Goal: Task Accomplishment & Management: Complete application form

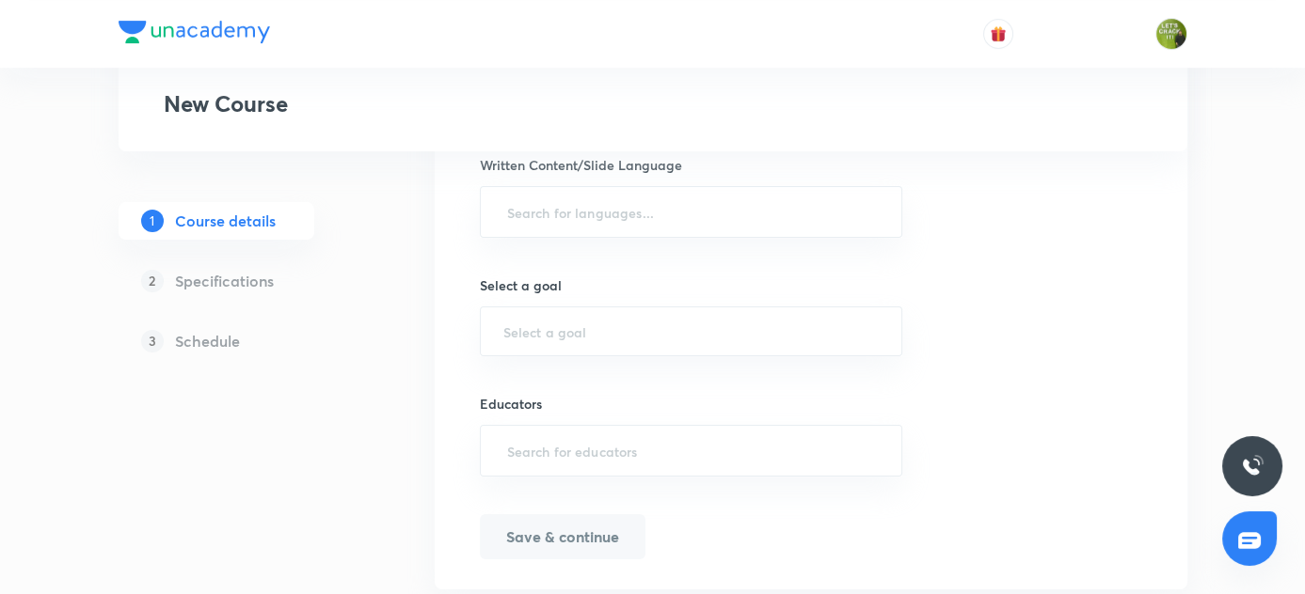
scroll to position [1019, 0]
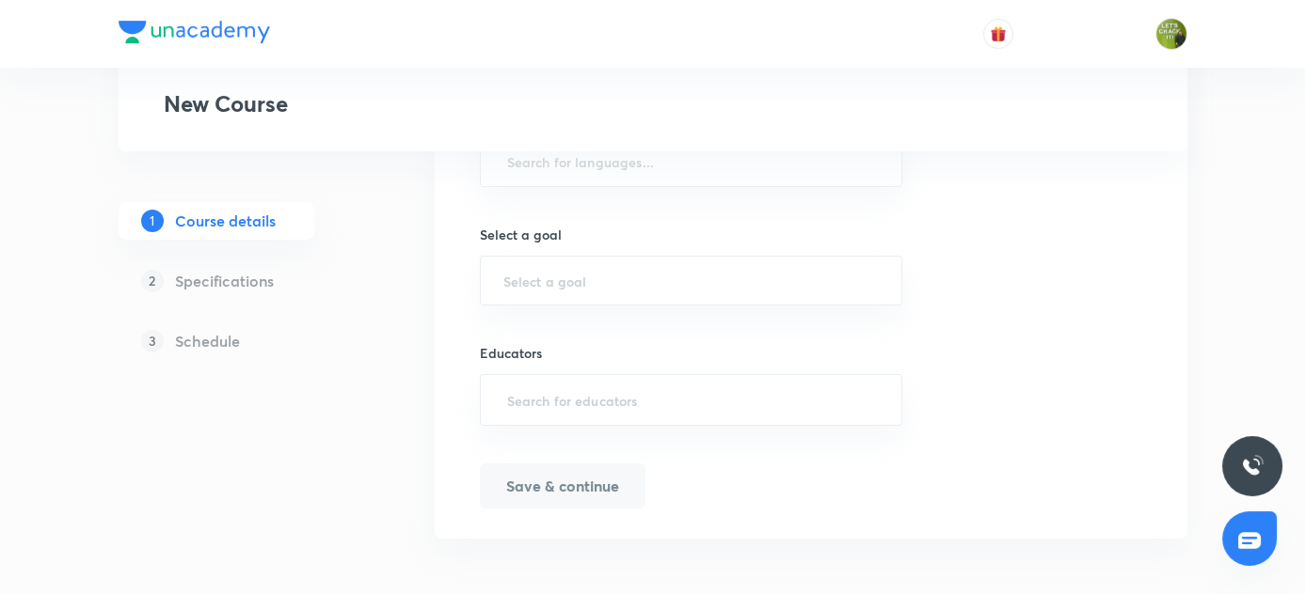
click at [211, 287] on h5 "Specifications" at bounding box center [224, 281] width 99 height 23
click at [217, 350] on h5 "Schedule" at bounding box center [207, 341] width 65 height 23
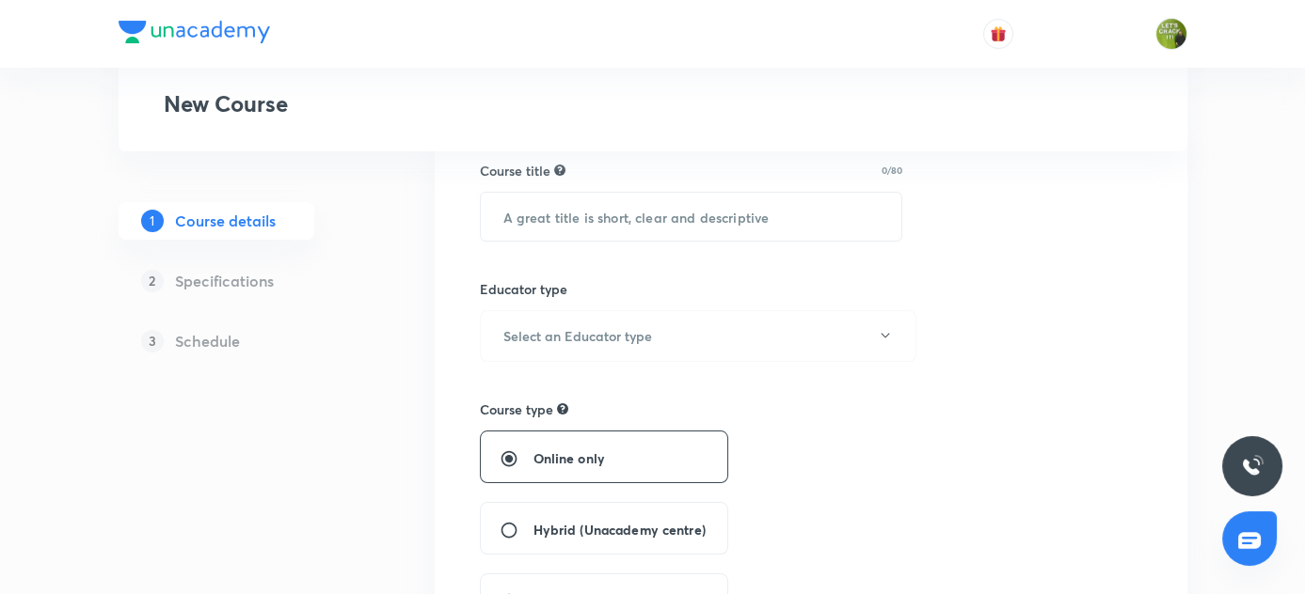
scroll to position [0, 0]
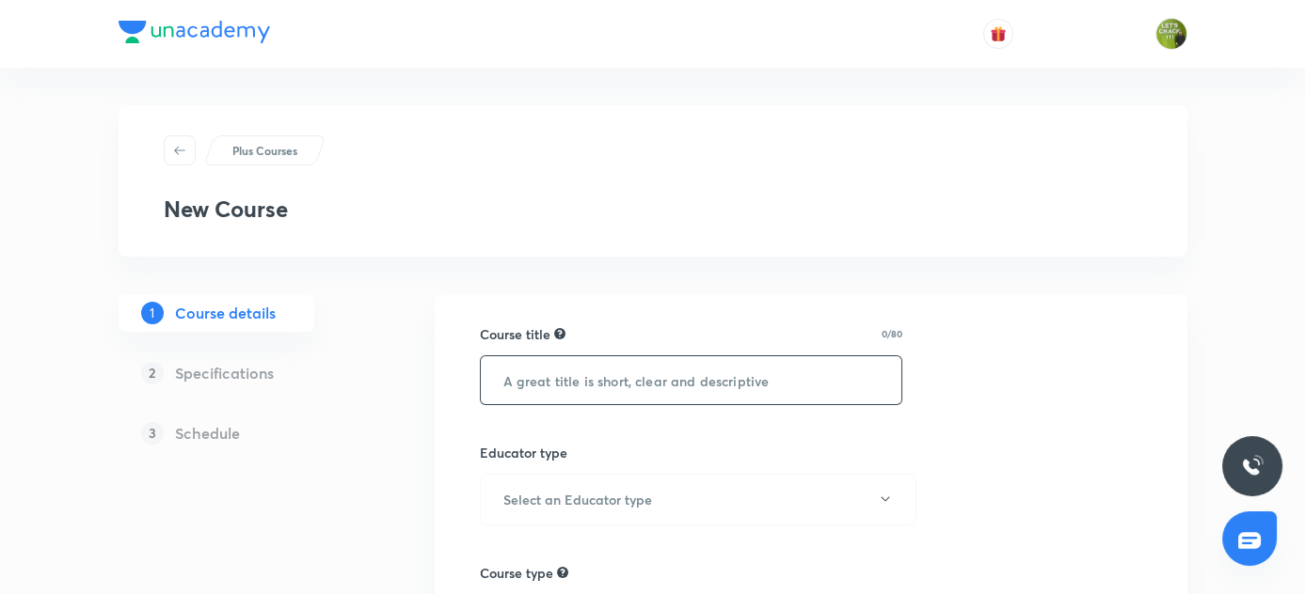
click at [614, 372] on input "text" at bounding box center [691, 380] width 421 height 48
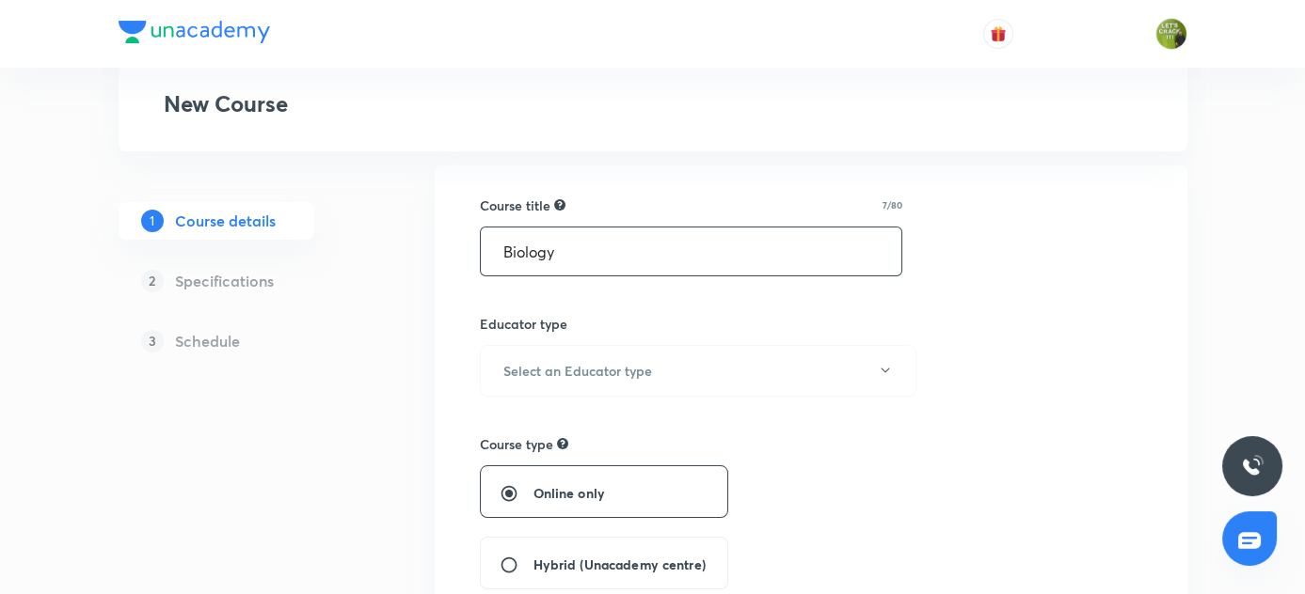
scroll to position [170, 0]
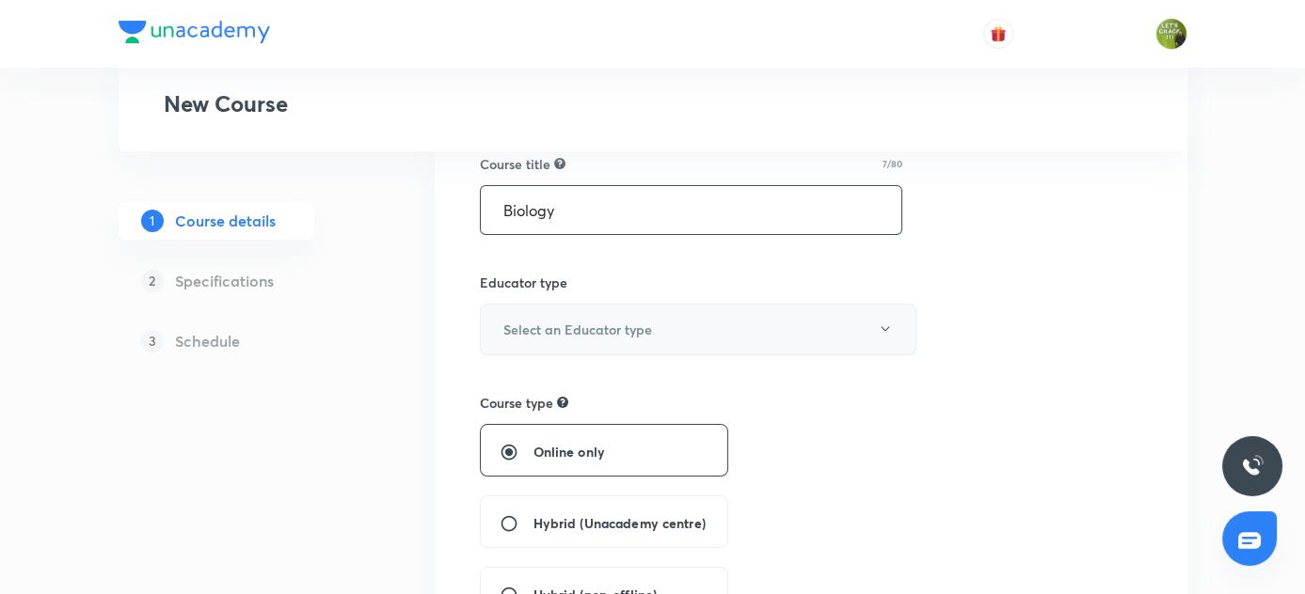
type input "Biology"
click at [888, 325] on icon "button" at bounding box center [885, 329] width 15 height 15
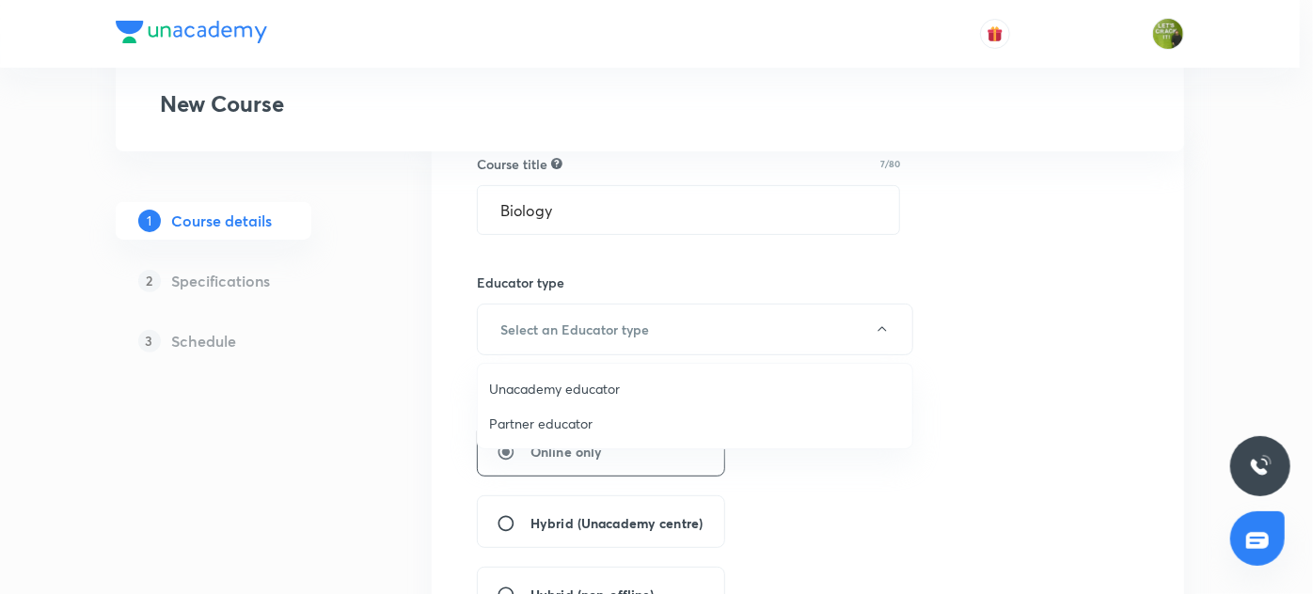
click at [559, 390] on span "Unacademy educator" at bounding box center [695, 389] width 412 height 20
radio input "false"
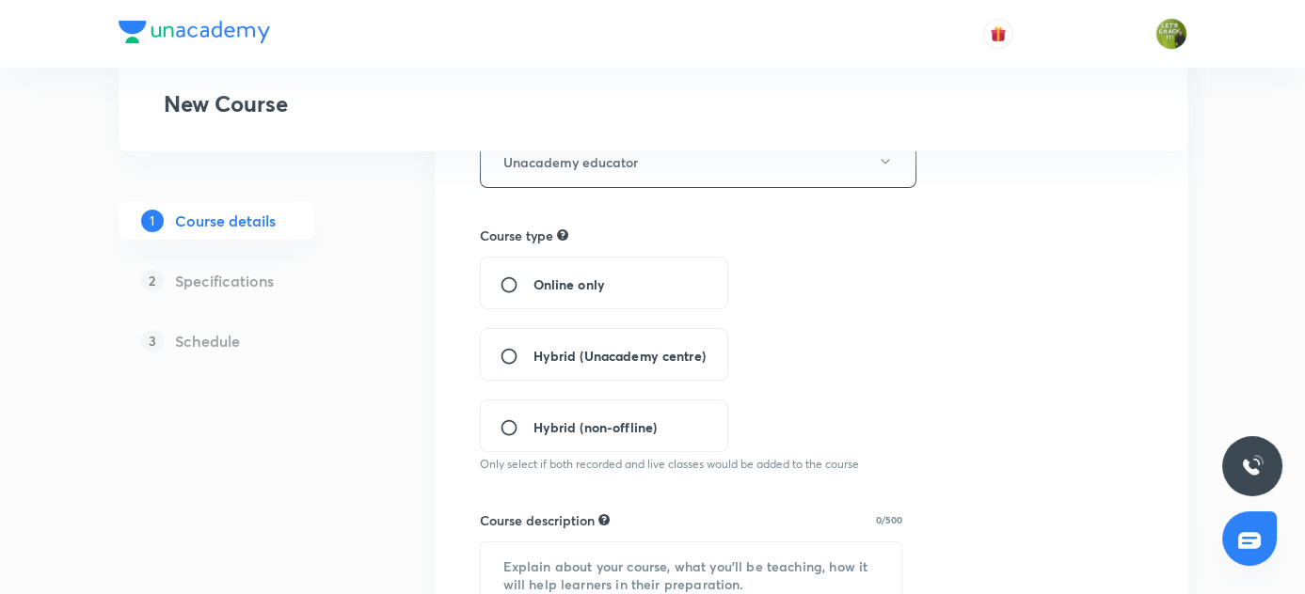
scroll to position [341, 0]
click at [506, 344] on input "Hybrid (Unacademy centre)" at bounding box center [516, 352] width 34 height 19
radio input "true"
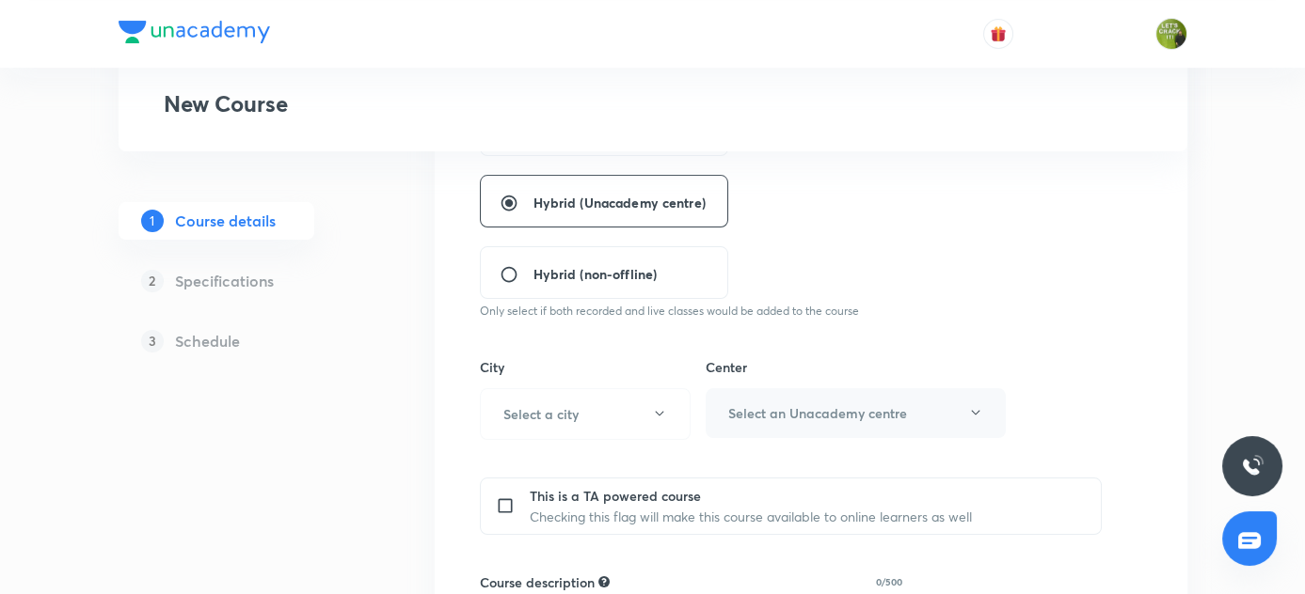
scroll to position [513, 0]
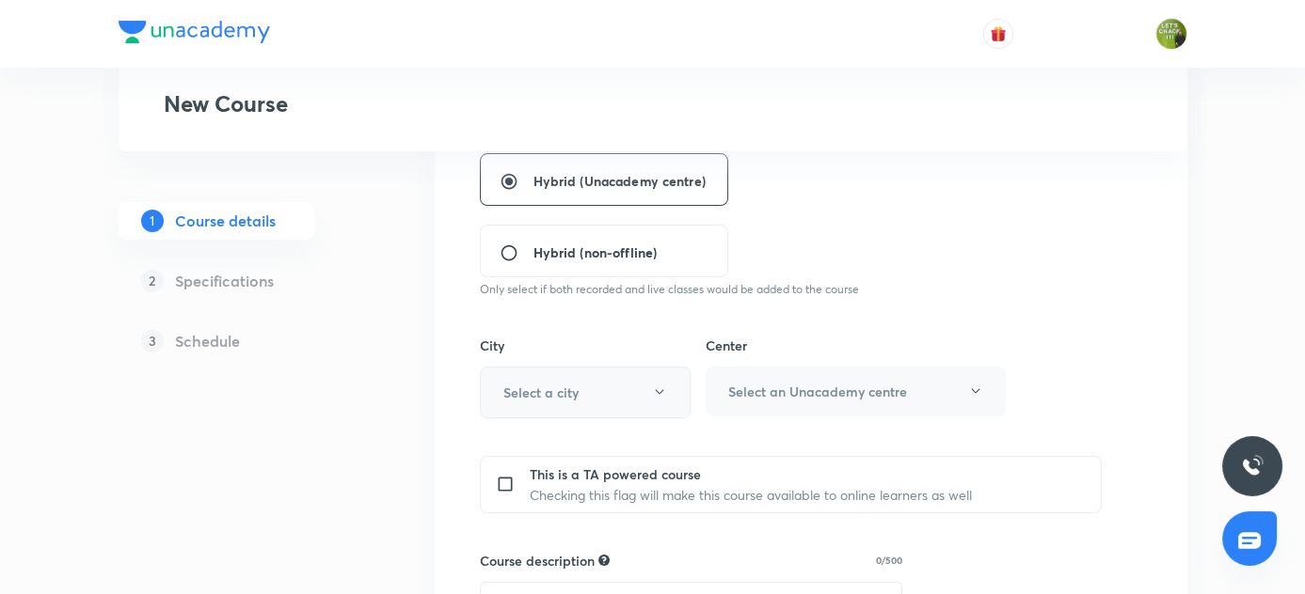
click at [665, 386] on icon "button" at bounding box center [659, 392] width 15 height 15
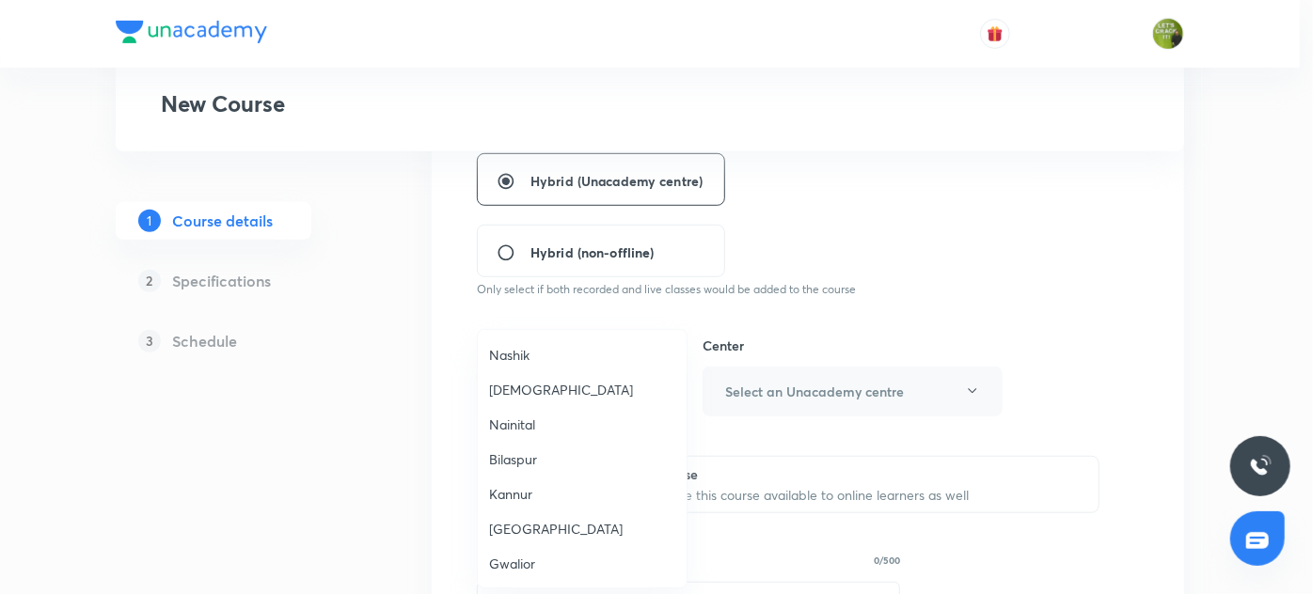
click at [532, 526] on span "[GEOGRAPHIC_DATA]" at bounding box center [582, 529] width 186 height 20
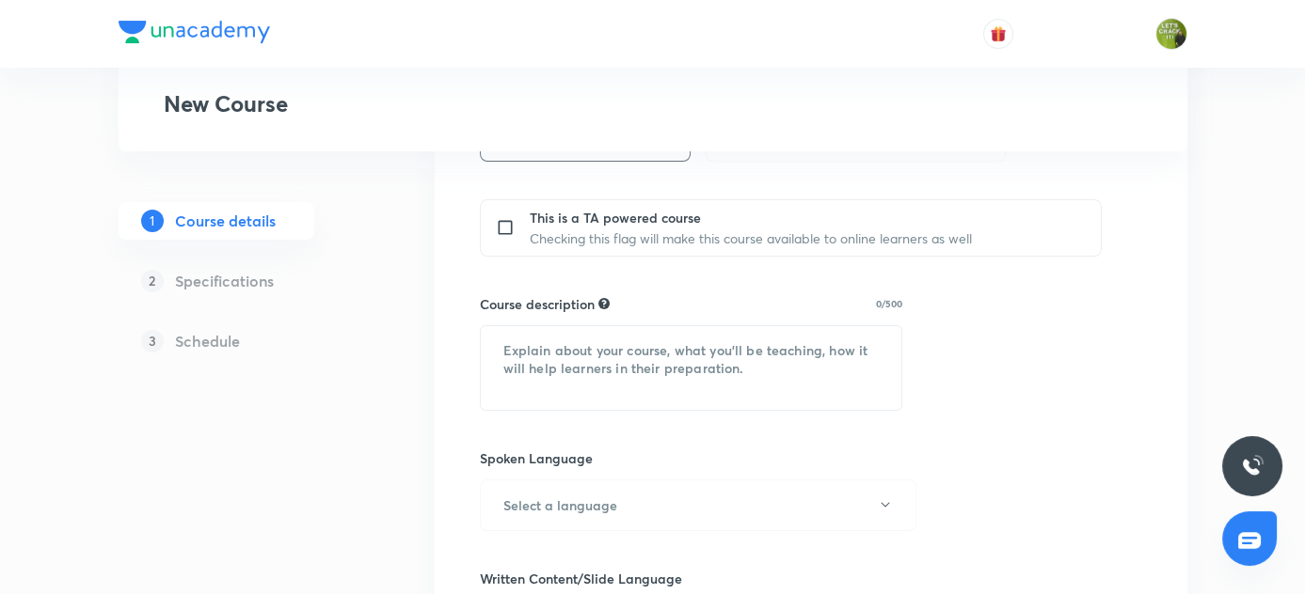
scroll to position [684, 0]
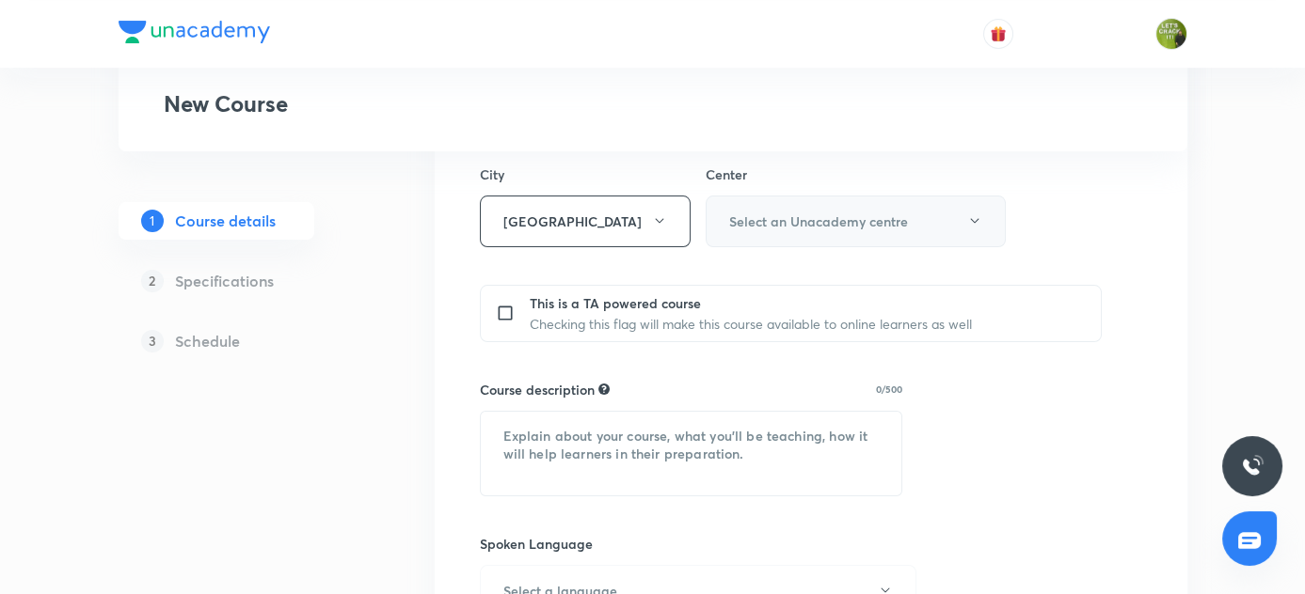
click at [975, 222] on icon "button" at bounding box center [974, 221] width 15 height 15
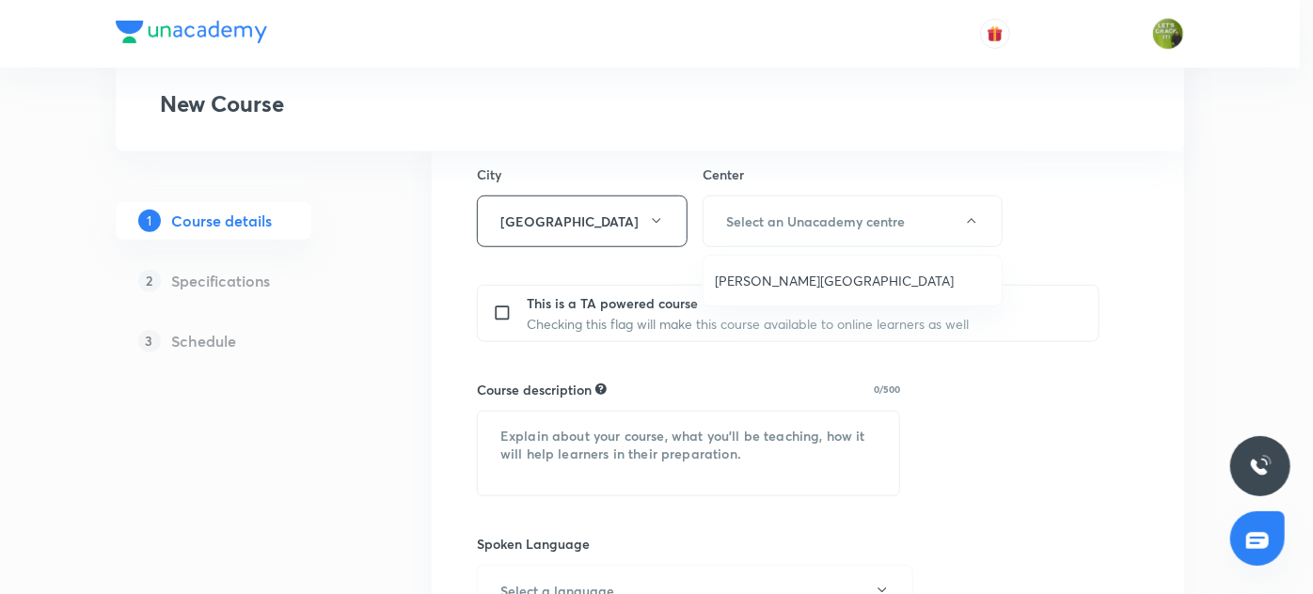
click at [805, 277] on span "[PERSON_NAME][GEOGRAPHIC_DATA]" at bounding box center [853, 281] width 276 height 20
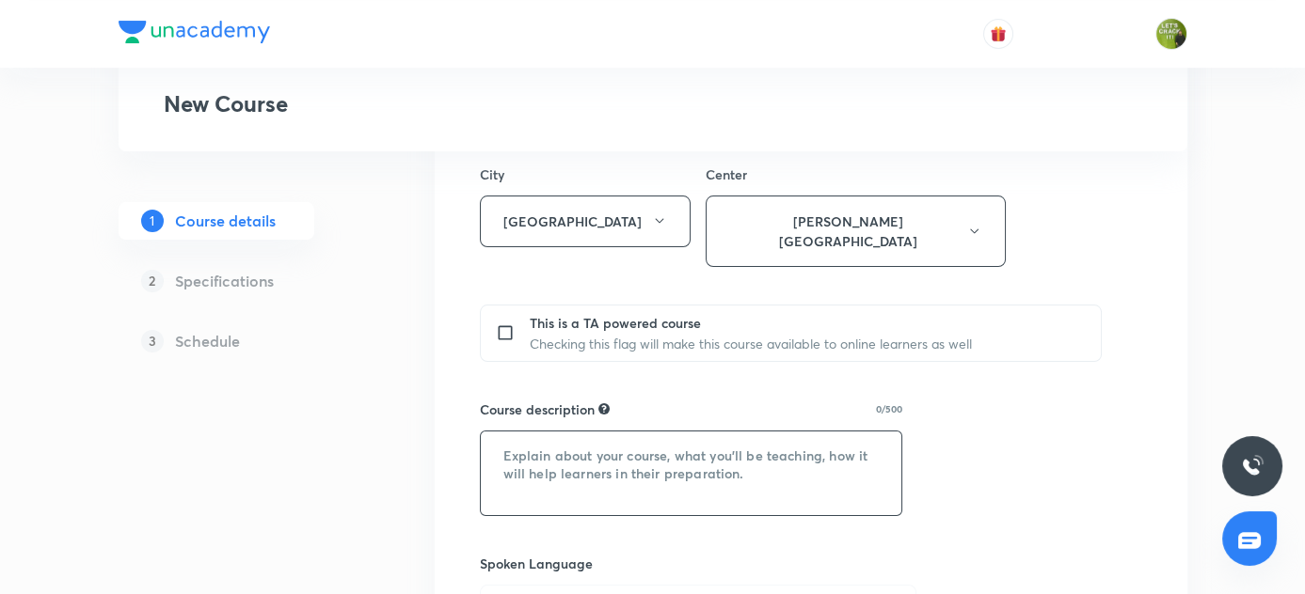
click at [622, 438] on textarea at bounding box center [691, 474] width 421 height 84
paste textarea ""In this course, [PERSON_NAME] & [PERSON_NAME] will provide in-depth knowledge …"
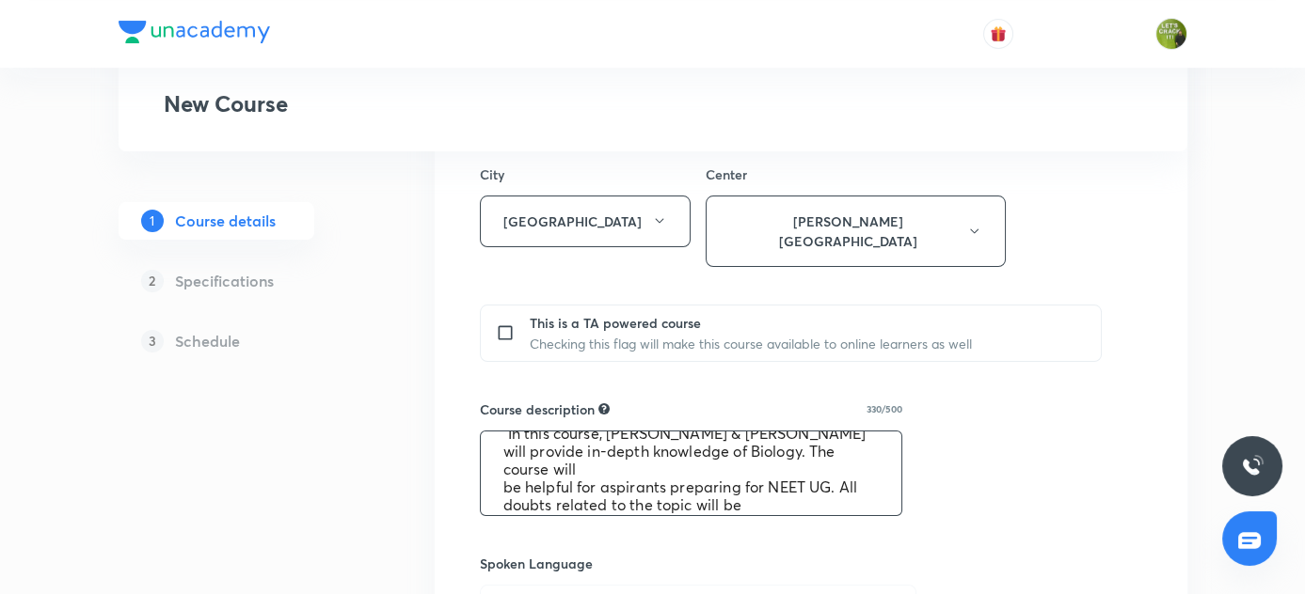
scroll to position [0, 0]
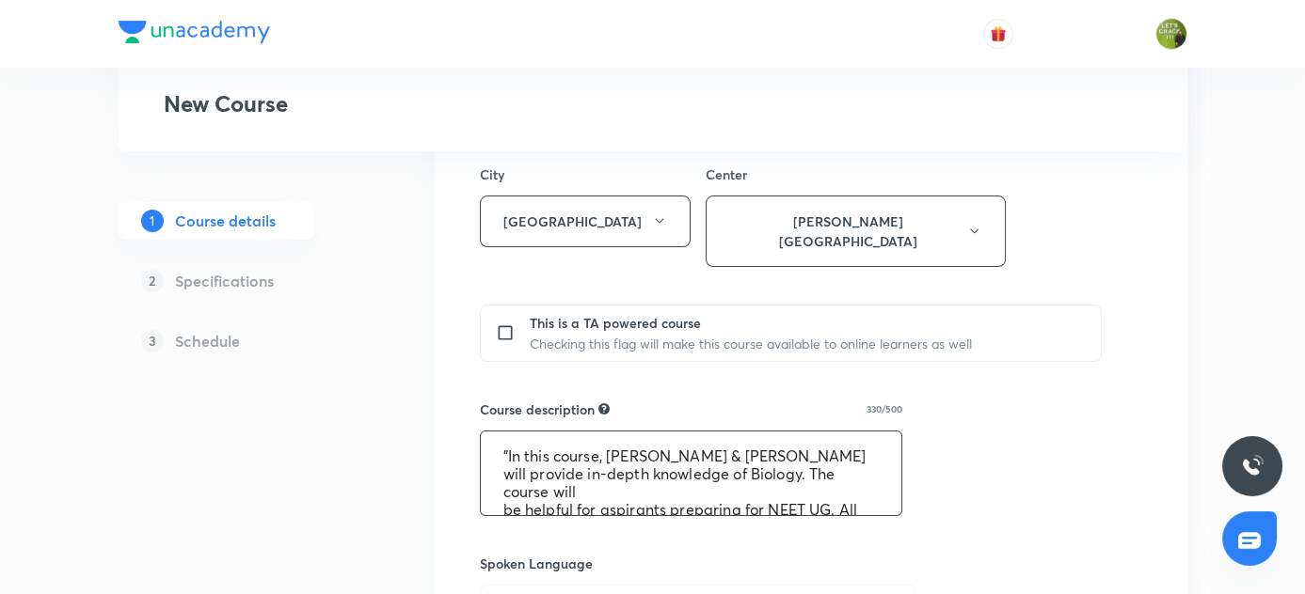
click at [787, 432] on textarea ""In this course, [PERSON_NAME] & [PERSON_NAME] will provide in-depth knowledge …" at bounding box center [691, 474] width 421 height 84
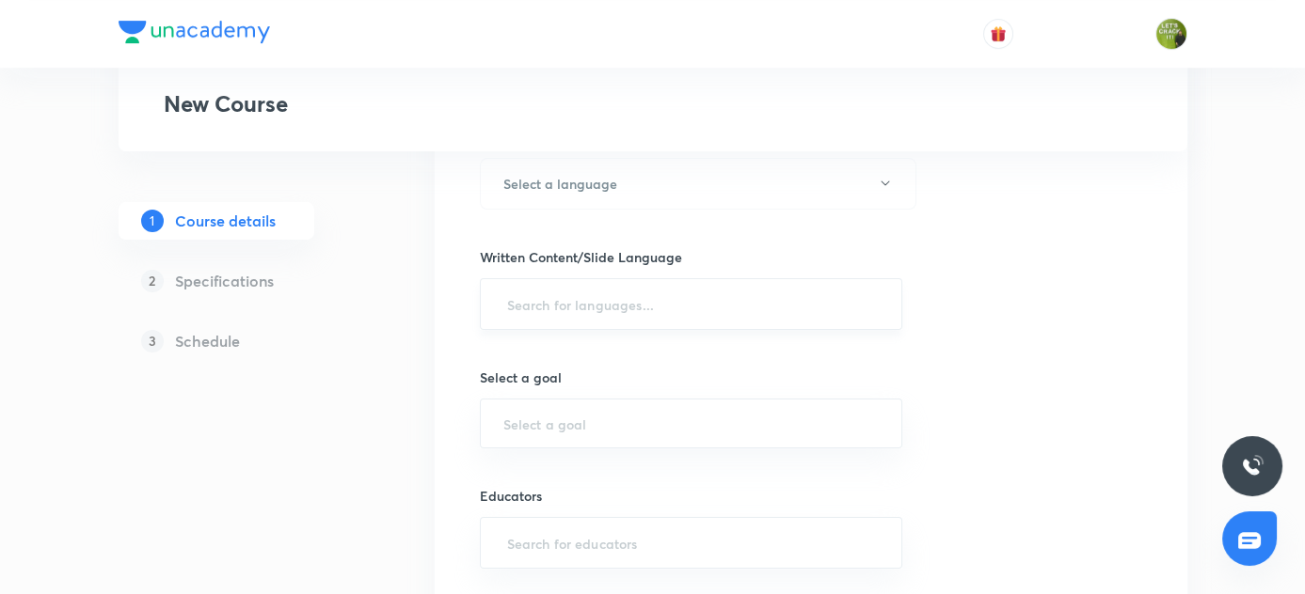
scroll to position [941, 0]
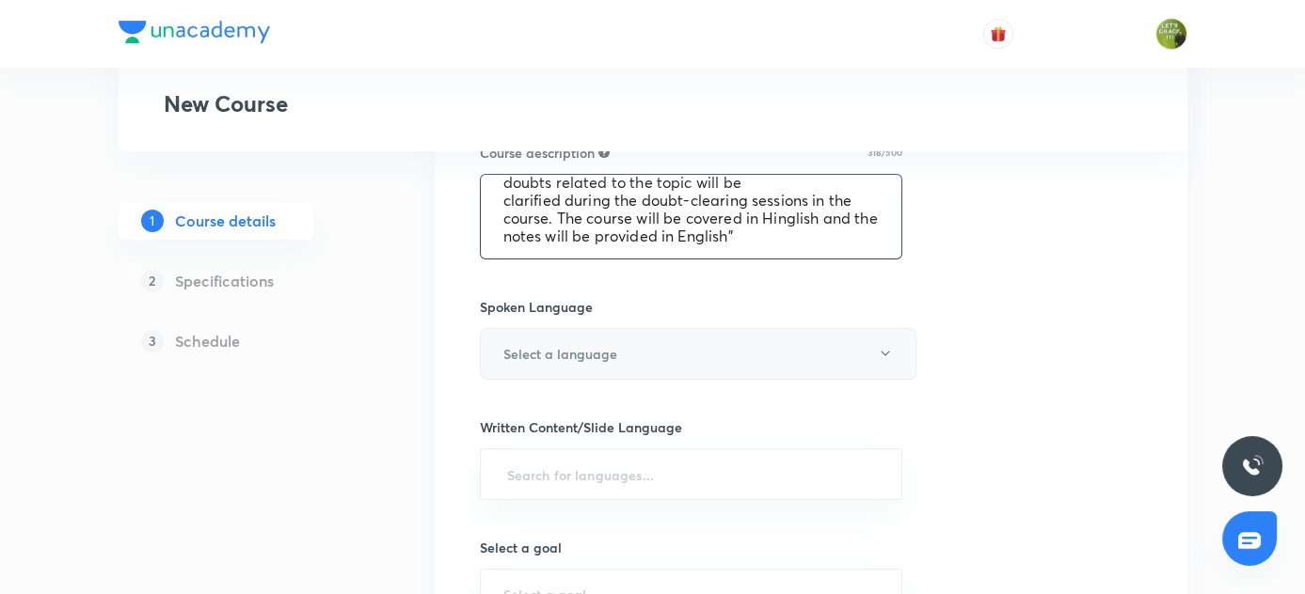
type textarea ""In this course, [PERSON_NAME] will provide in-depth knowledge of Biology. The …"
click at [881, 346] on icon "button" at bounding box center [885, 353] width 15 height 15
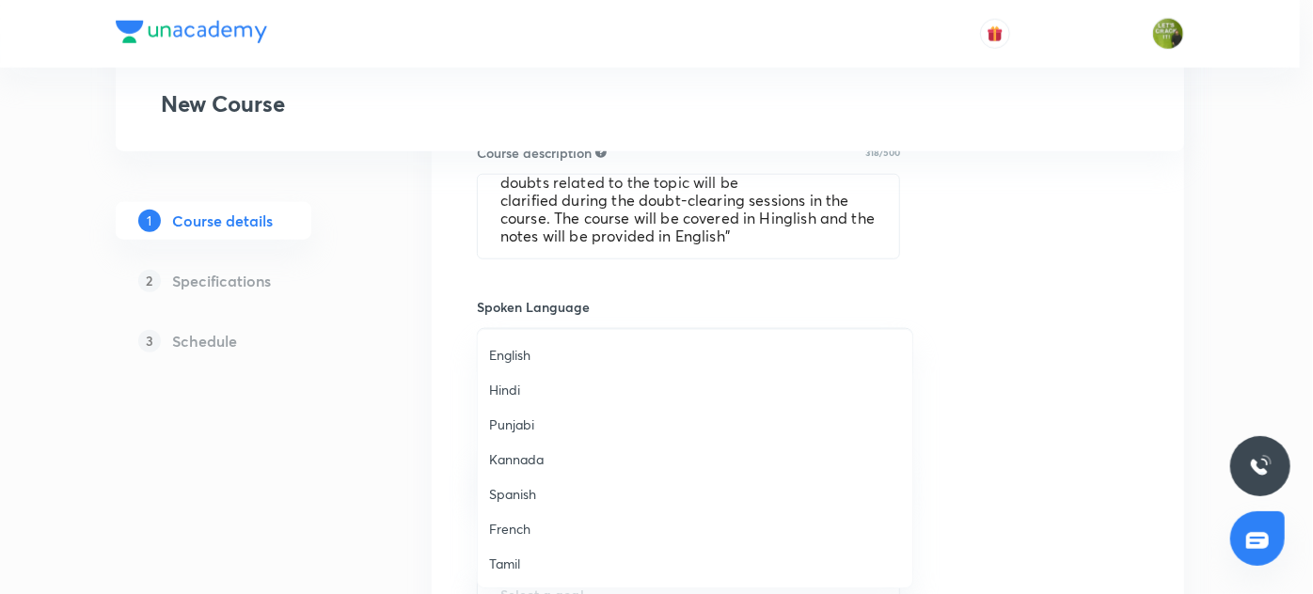
click at [502, 357] on span "English" at bounding box center [695, 355] width 412 height 20
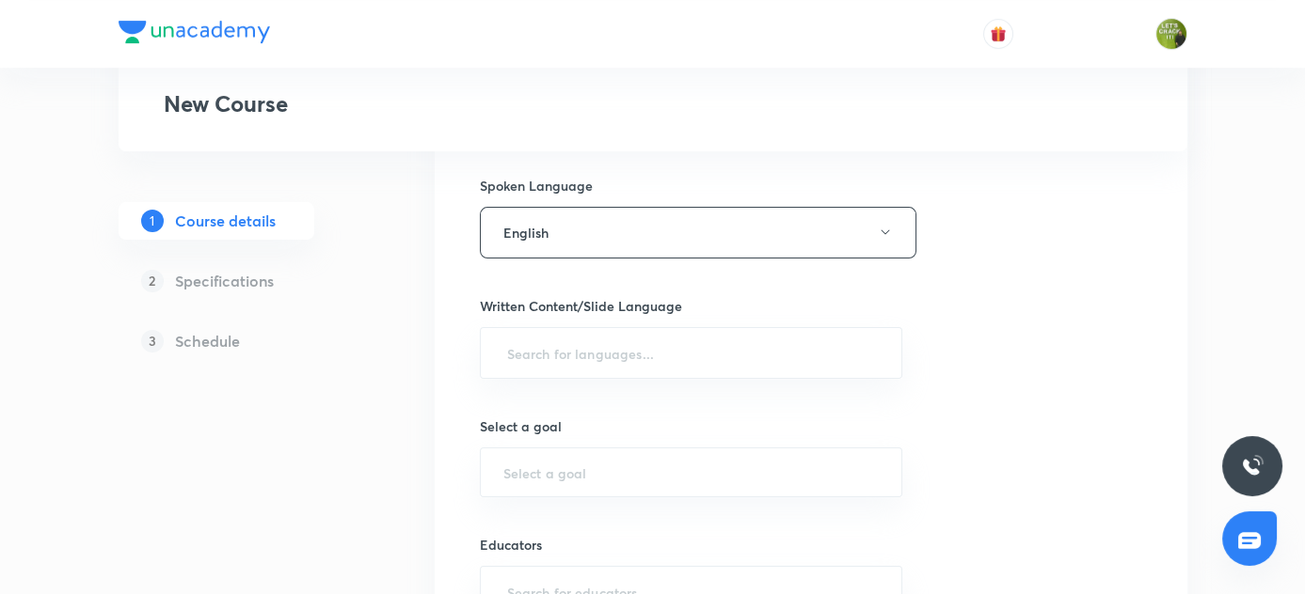
scroll to position [1111, 0]
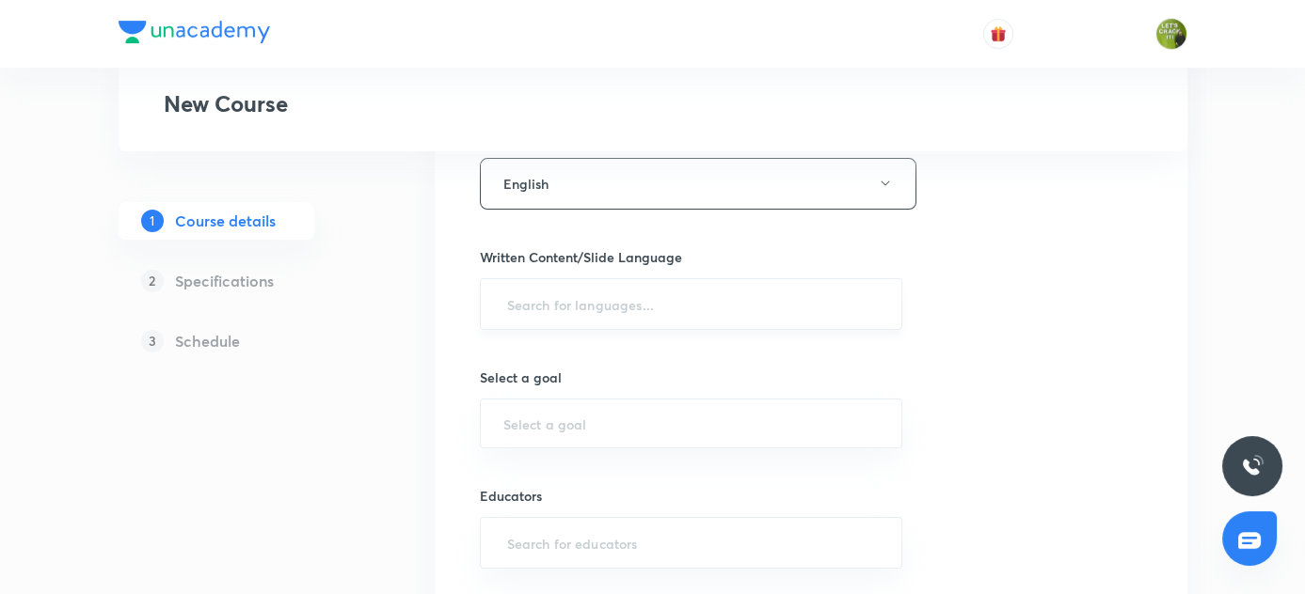
click at [674, 287] on input "text" at bounding box center [691, 304] width 376 height 35
click at [546, 337] on li "English" at bounding box center [690, 333] width 421 height 31
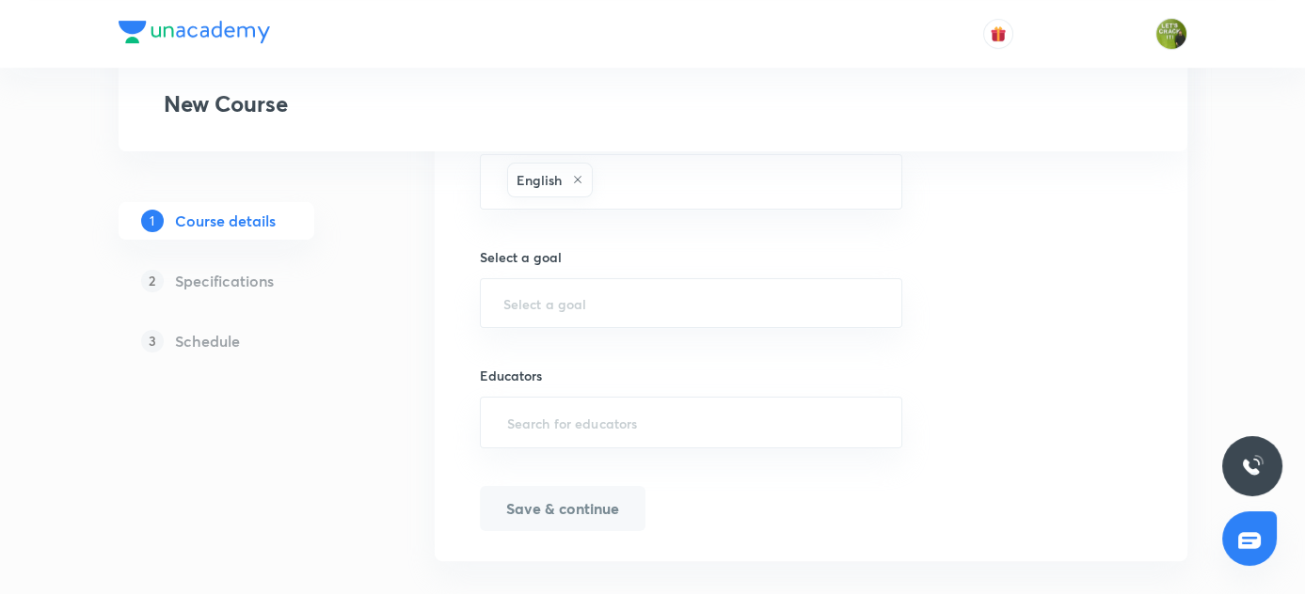
scroll to position [1237, 0]
click at [617, 293] on input "text" at bounding box center [691, 302] width 376 height 18
click at [572, 293] on input "text" at bounding box center [691, 302] width 376 height 18
paste input "unacademy-user-JOJBTV510A49"
type input "unacademy-user-JOJBTV510A49"
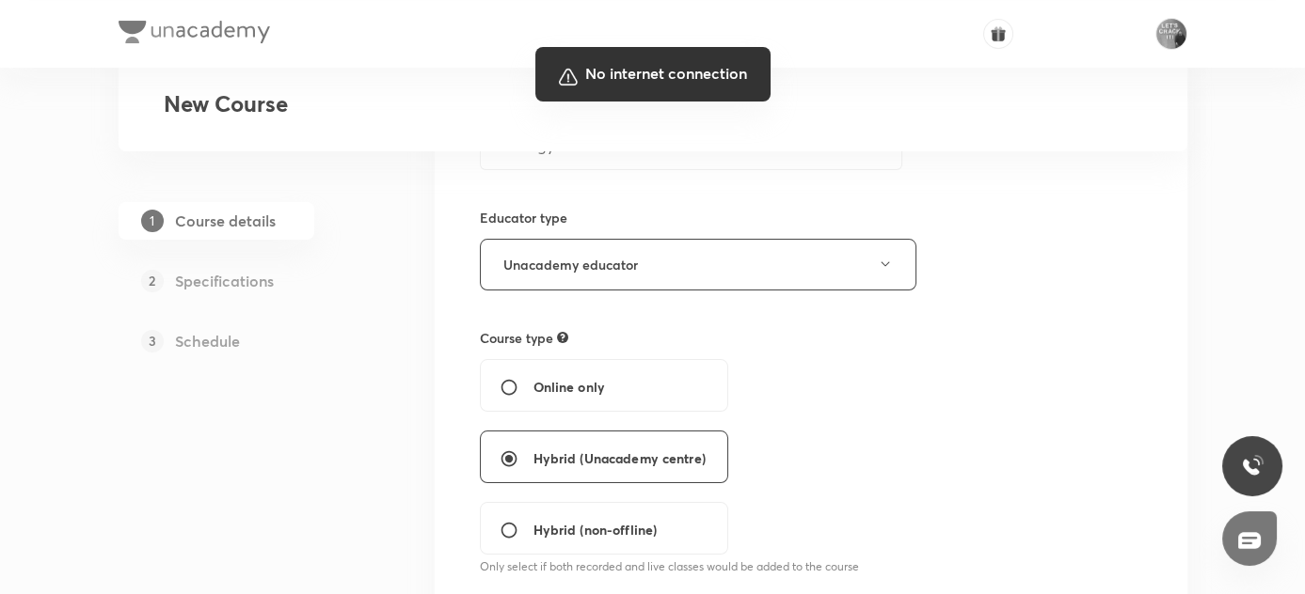
scroll to position [211, 0]
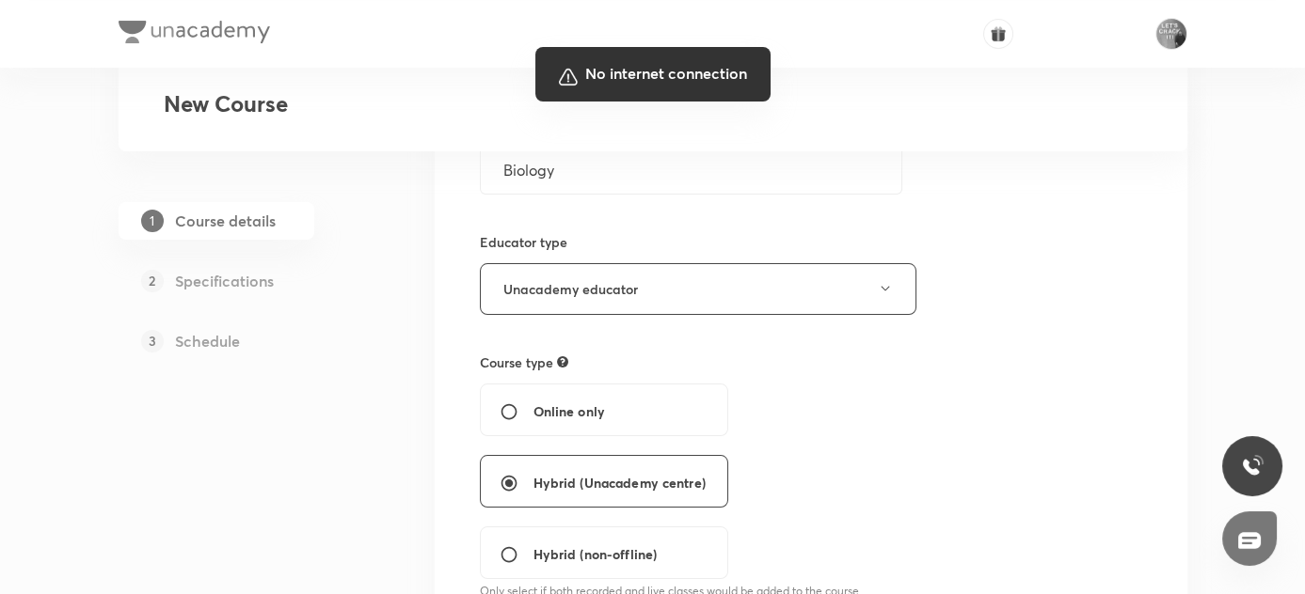
click at [832, 380] on div at bounding box center [652, 297] width 1305 height 594
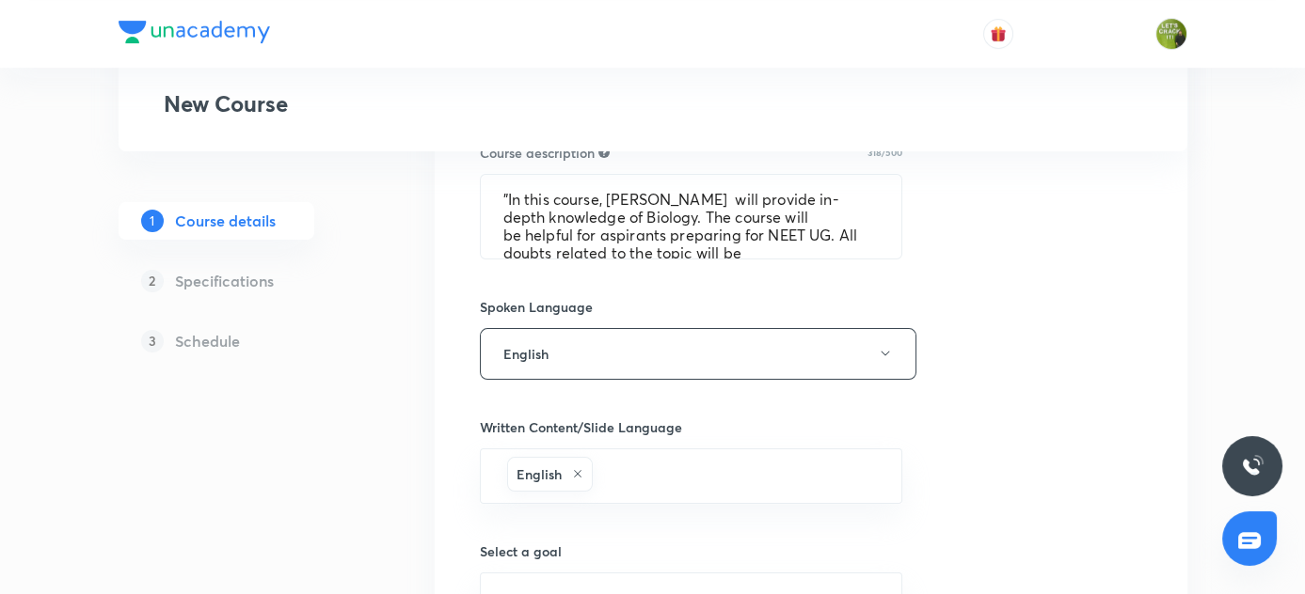
scroll to position [1111, 0]
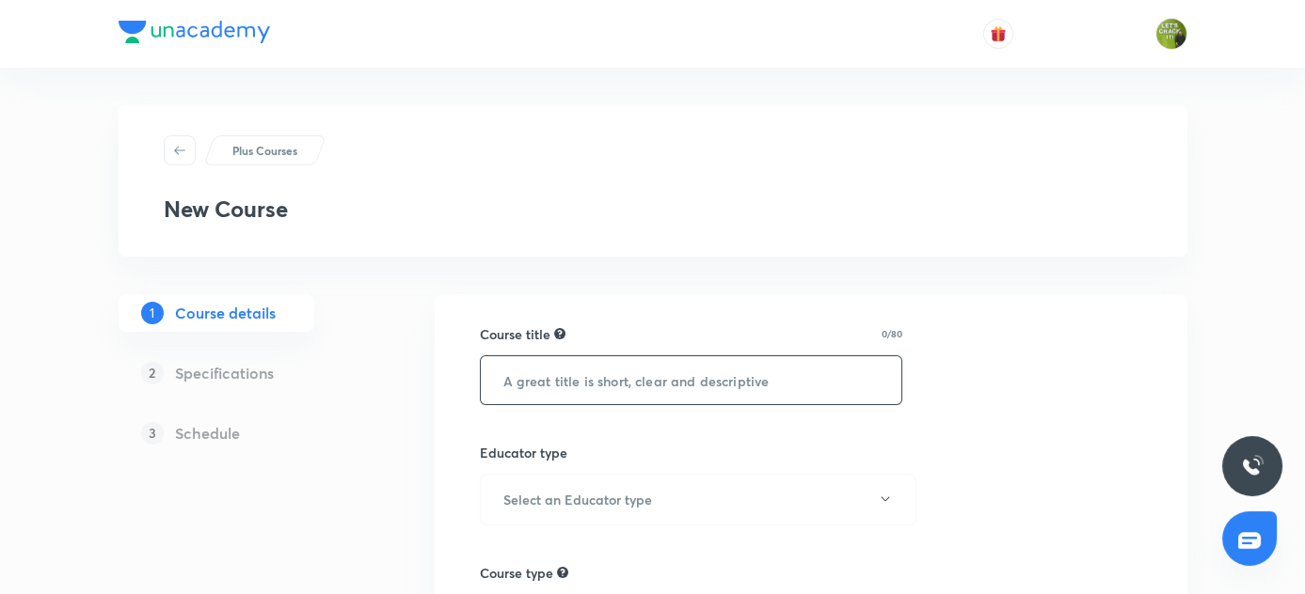
click at [575, 375] on input "text" at bounding box center [691, 380] width 421 height 48
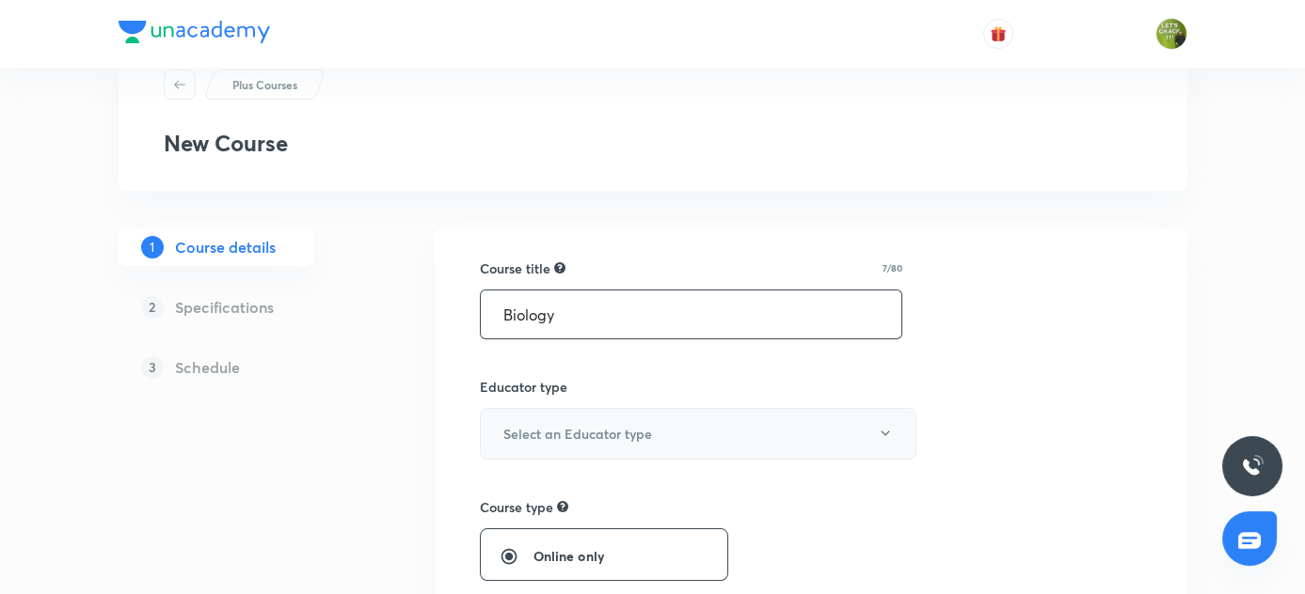
scroll to position [170, 0]
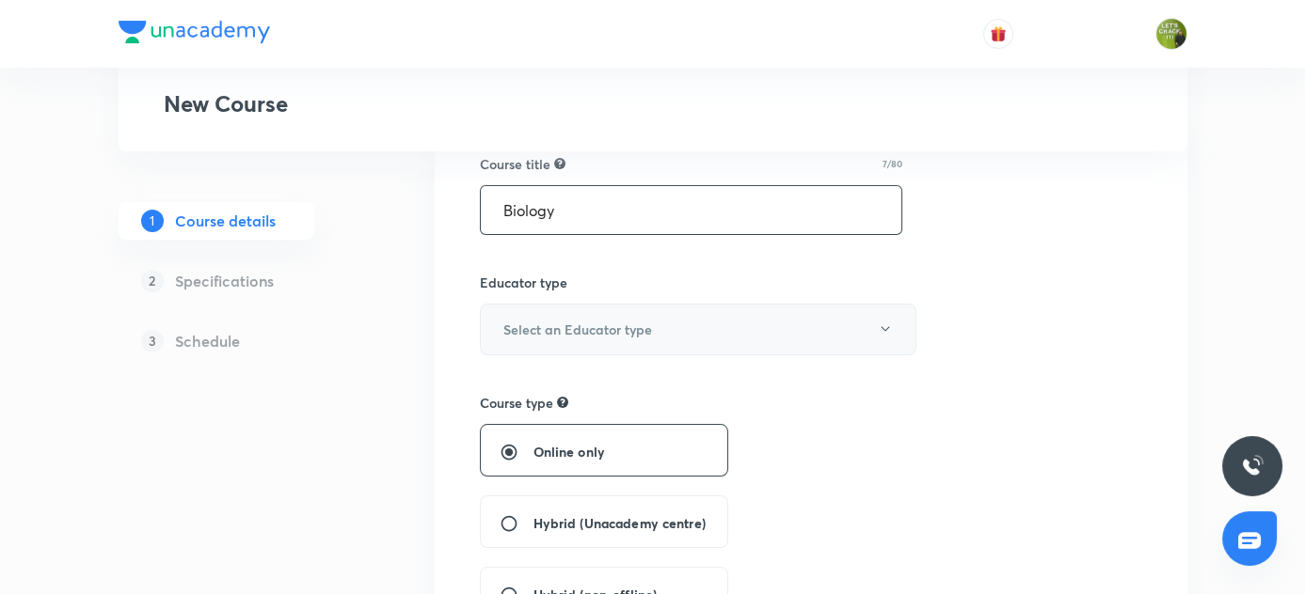
type input "Biology"
click at [778, 338] on button "Select an Educator type" at bounding box center [698, 330] width 436 height 52
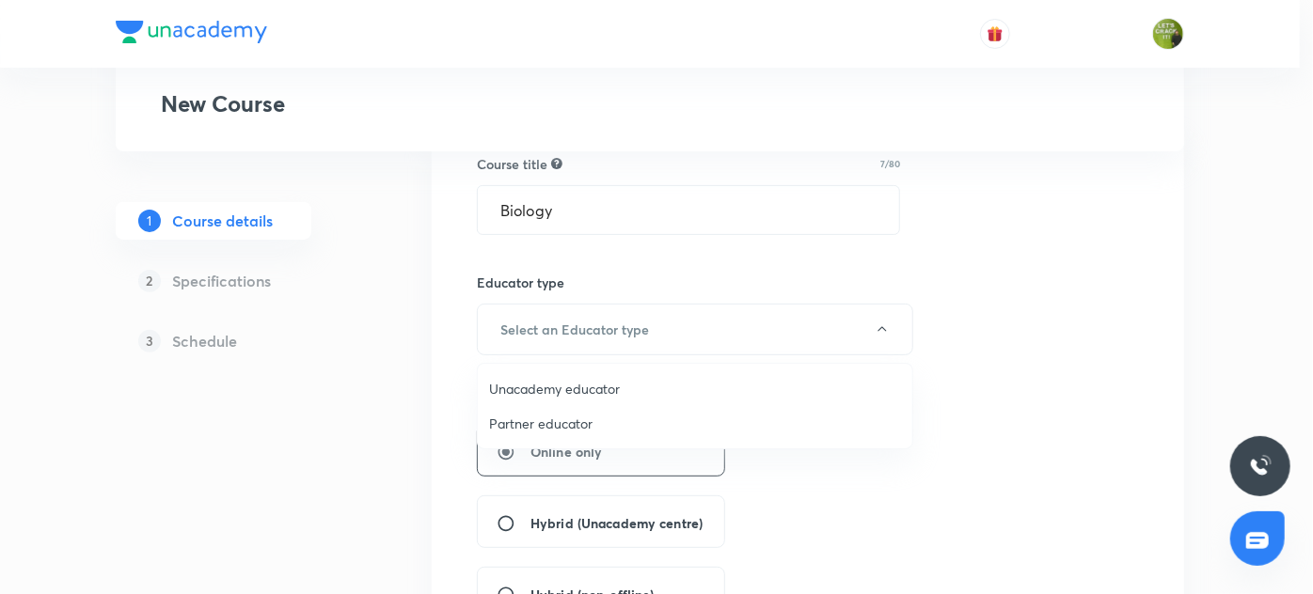
click at [571, 391] on span "Unacademy educator" at bounding box center [695, 389] width 412 height 20
radio input "false"
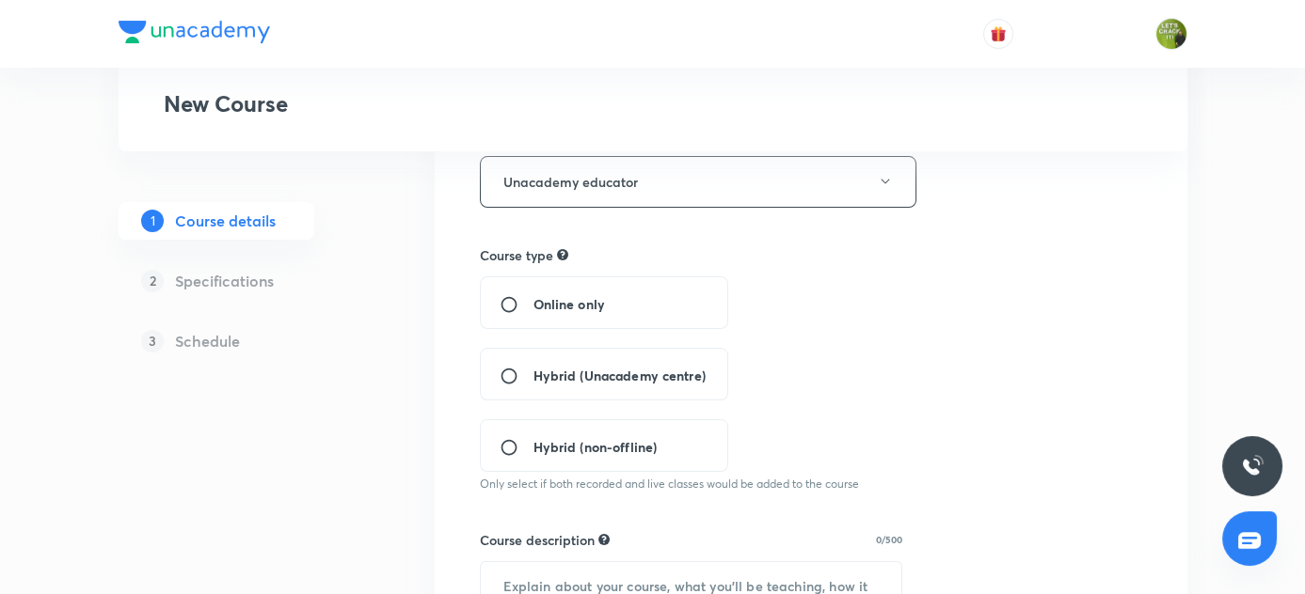
scroll to position [341, 0]
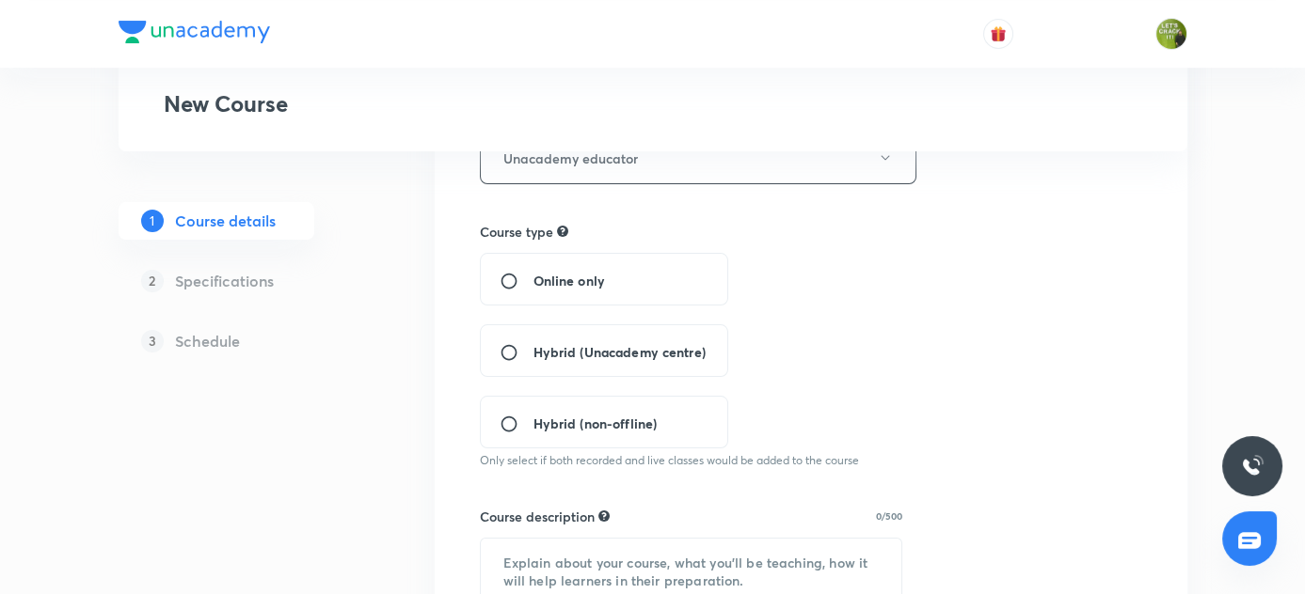
click at [506, 350] on input "Hybrid (Unacademy centre)" at bounding box center [516, 352] width 34 height 19
radio input "true"
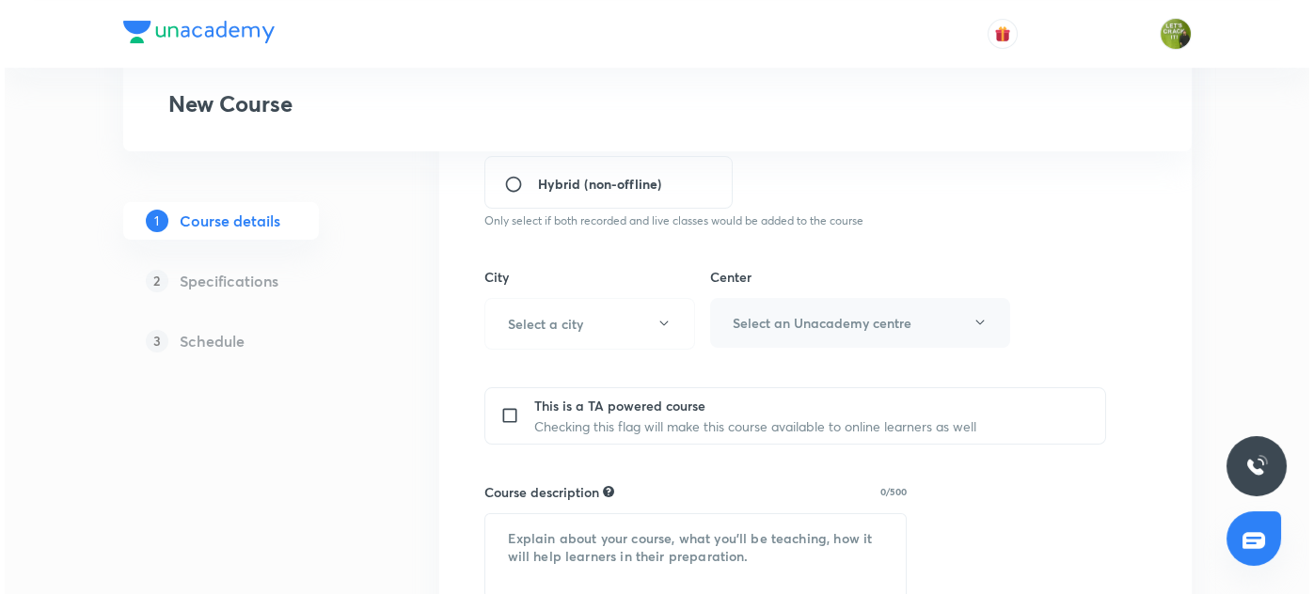
scroll to position [598, 0]
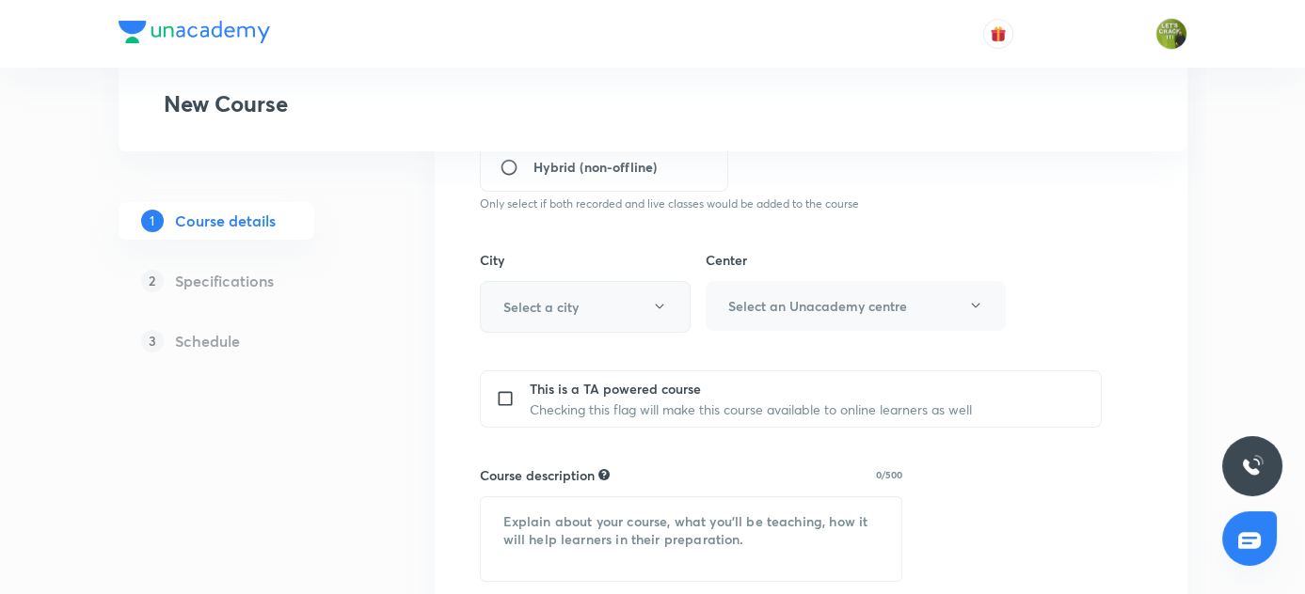
click at [660, 303] on icon "button" at bounding box center [659, 306] width 15 height 15
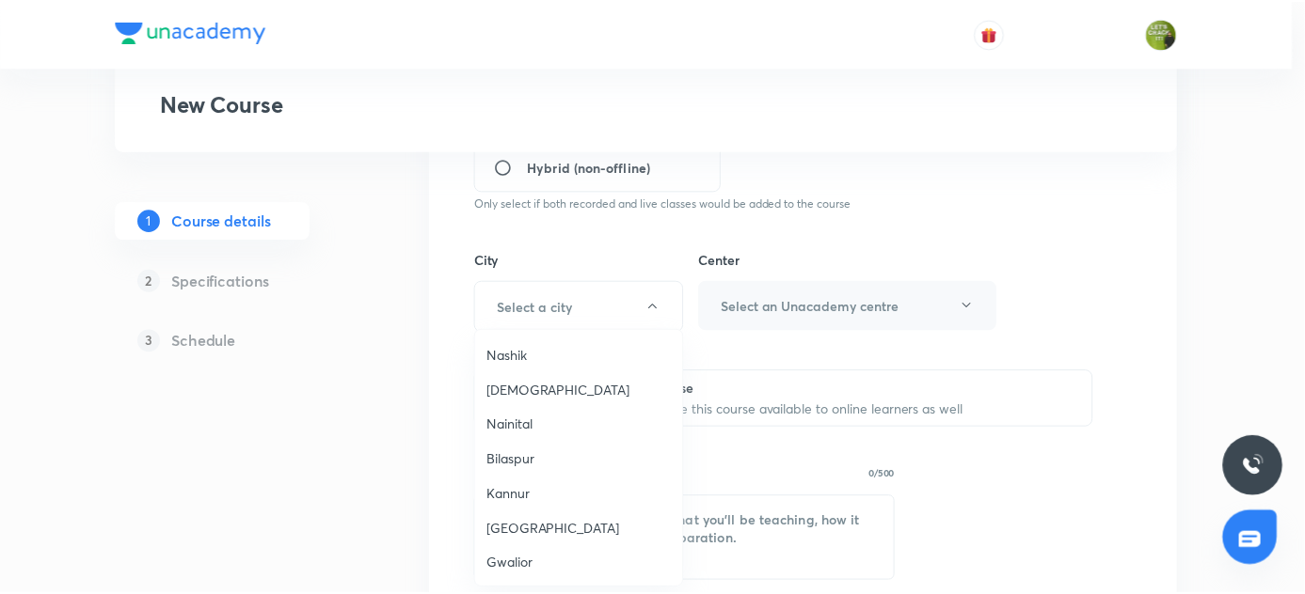
scroll to position [85, 0]
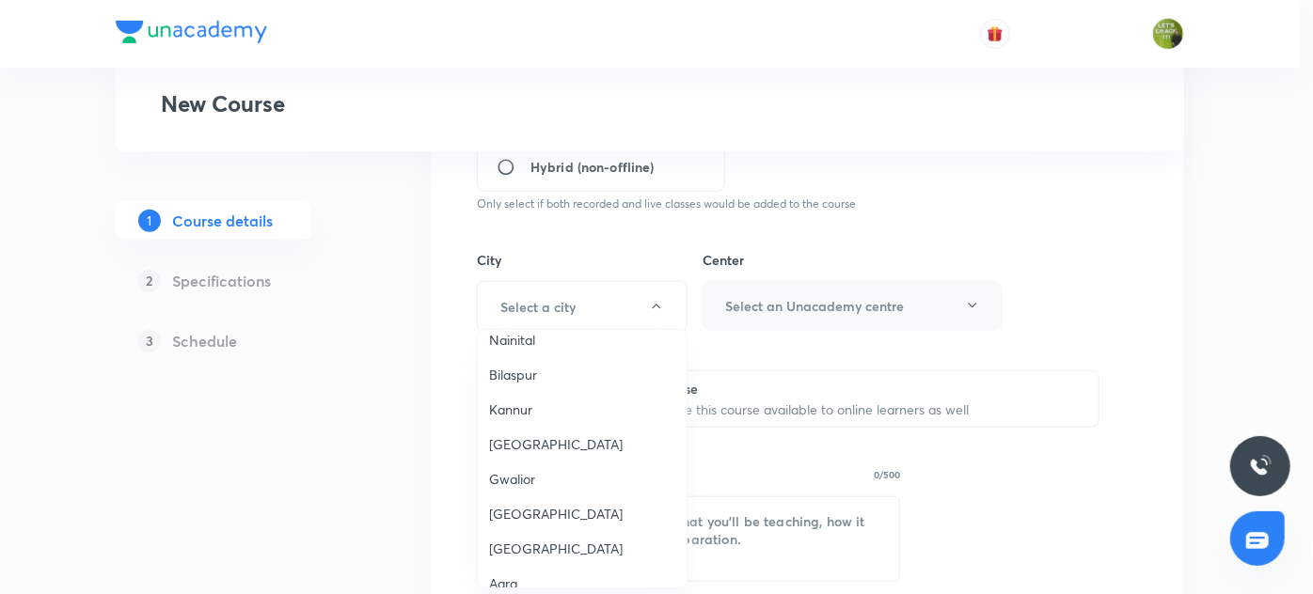
click at [526, 438] on span "[GEOGRAPHIC_DATA]" at bounding box center [582, 445] width 186 height 20
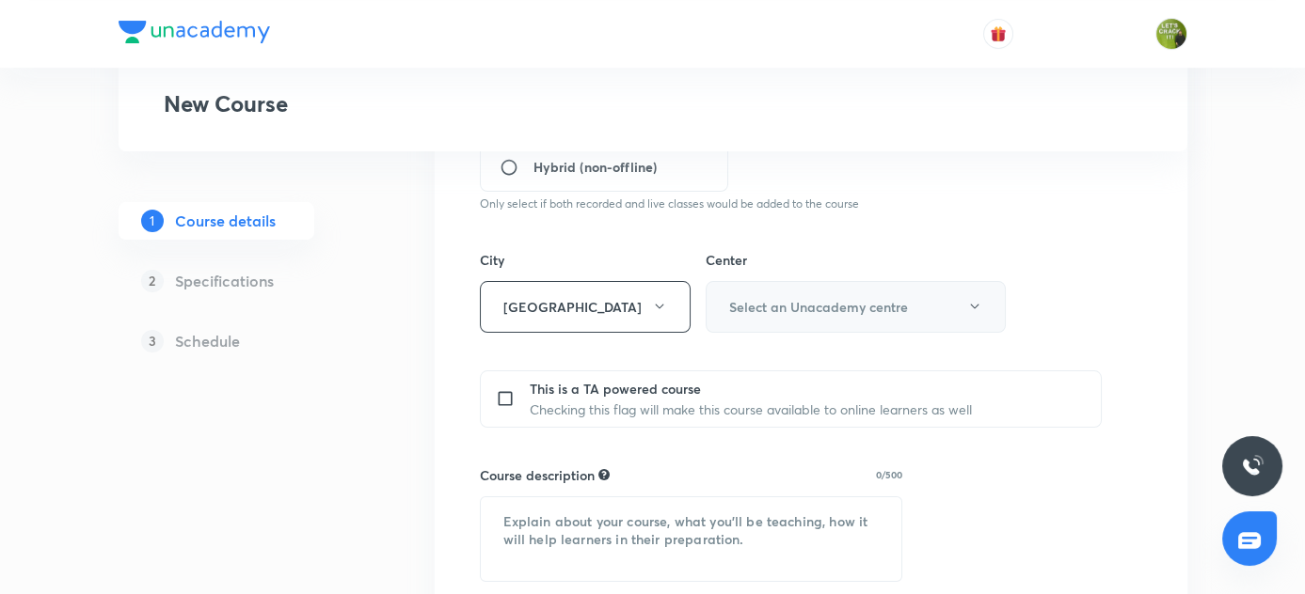
click at [974, 301] on icon "button" at bounding box center [974, 306] width 15 height 15
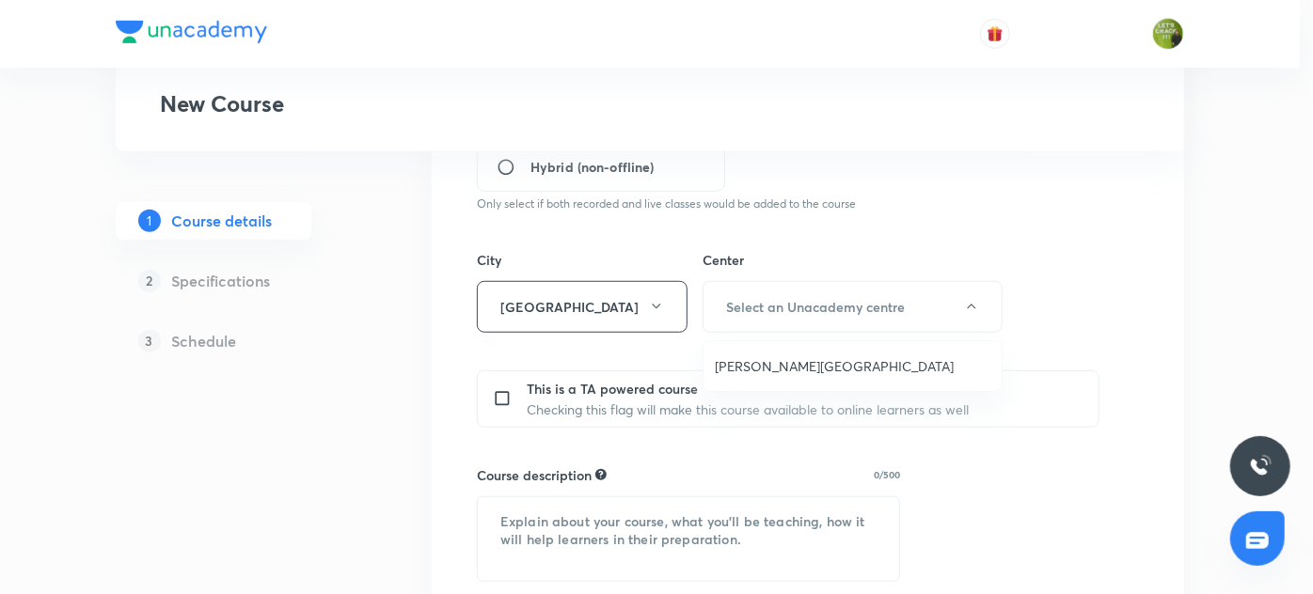
click at [787, 360] on span "[PERSON_NAME][GEOGRAPHIC_DATA]" at bounding box center [853, 366] width 276 height 20
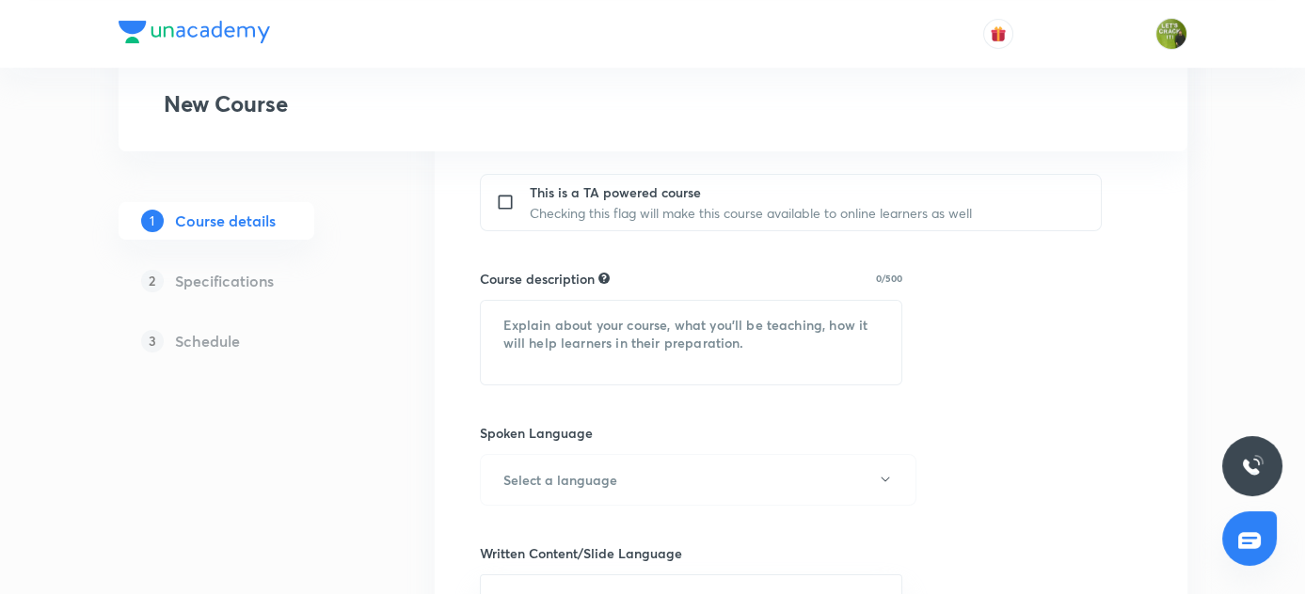
scroll to position [855, 0]
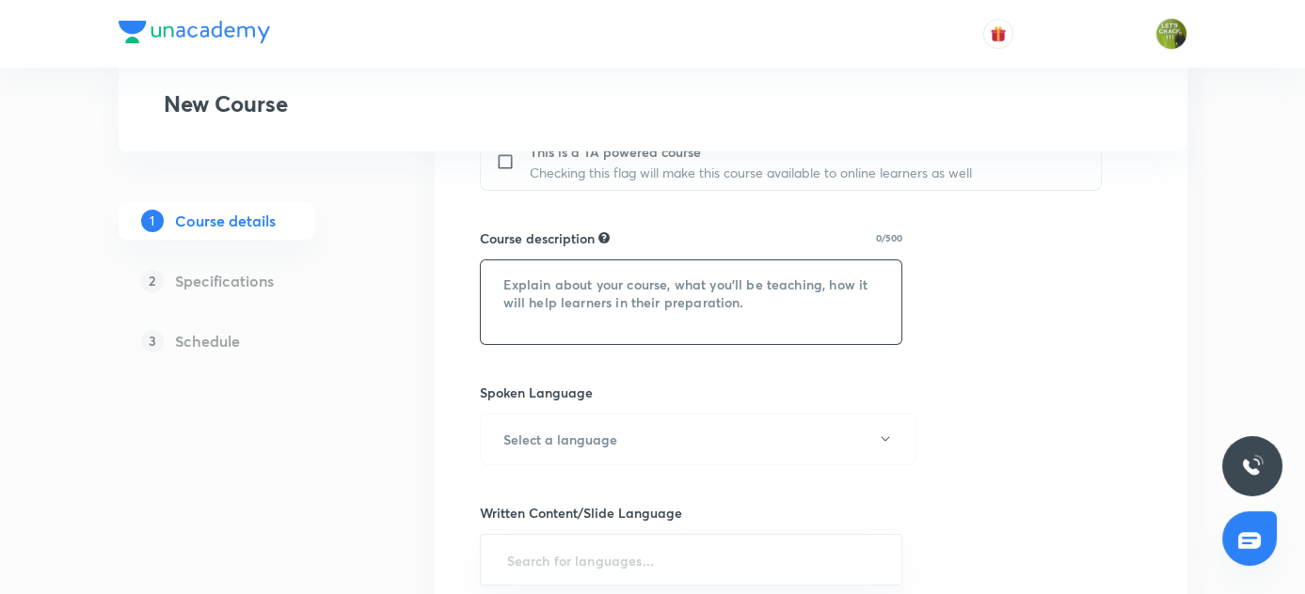
click at [589, 261] on textarea at bounding box center [691, 303] width 421 height 84
paste textarea ""In this course, [PERSON_NAME] & [PERSON_NAME] will provide in-depth knowledge …"
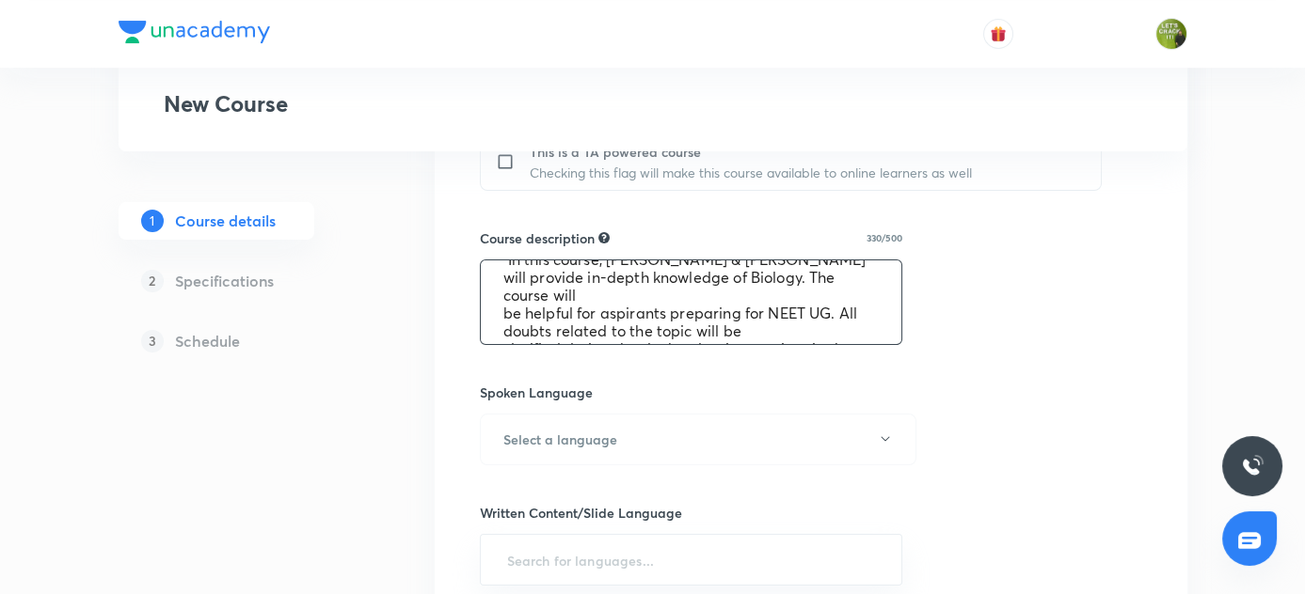
scroll to position [0, 0]
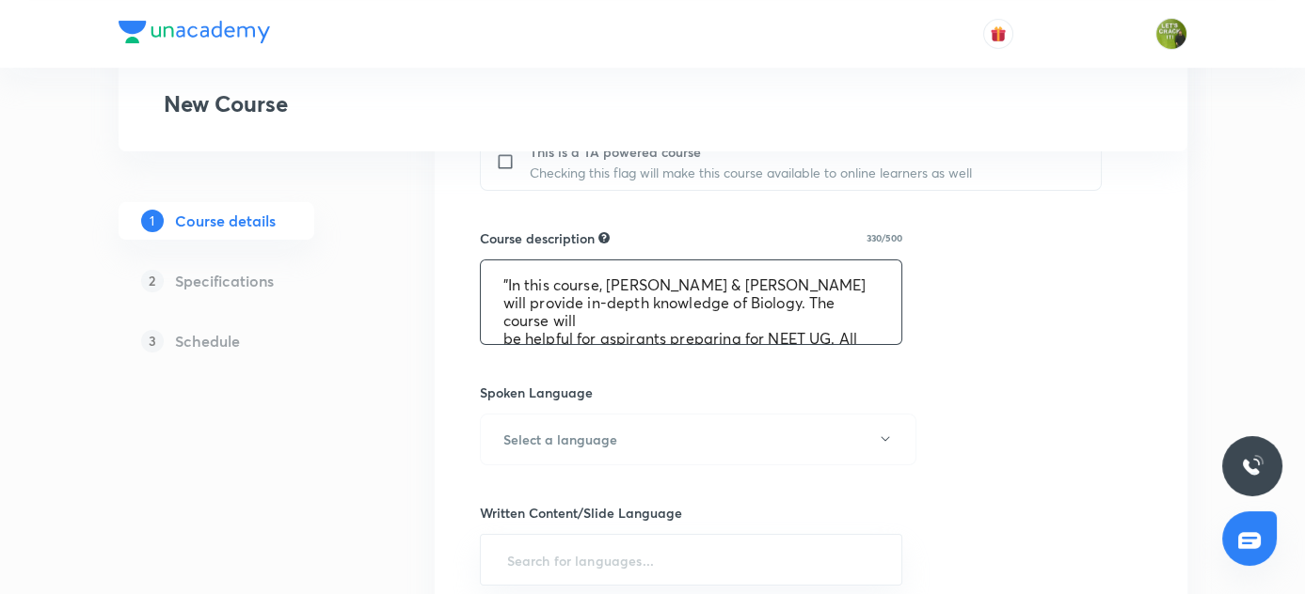
click at [788, 262] on textarea ""In this course, [PERSON_NAME] & [PERSON_NAME] will provide in-depth knowledge …" at bounding box center [691, 303] width 421 height 84
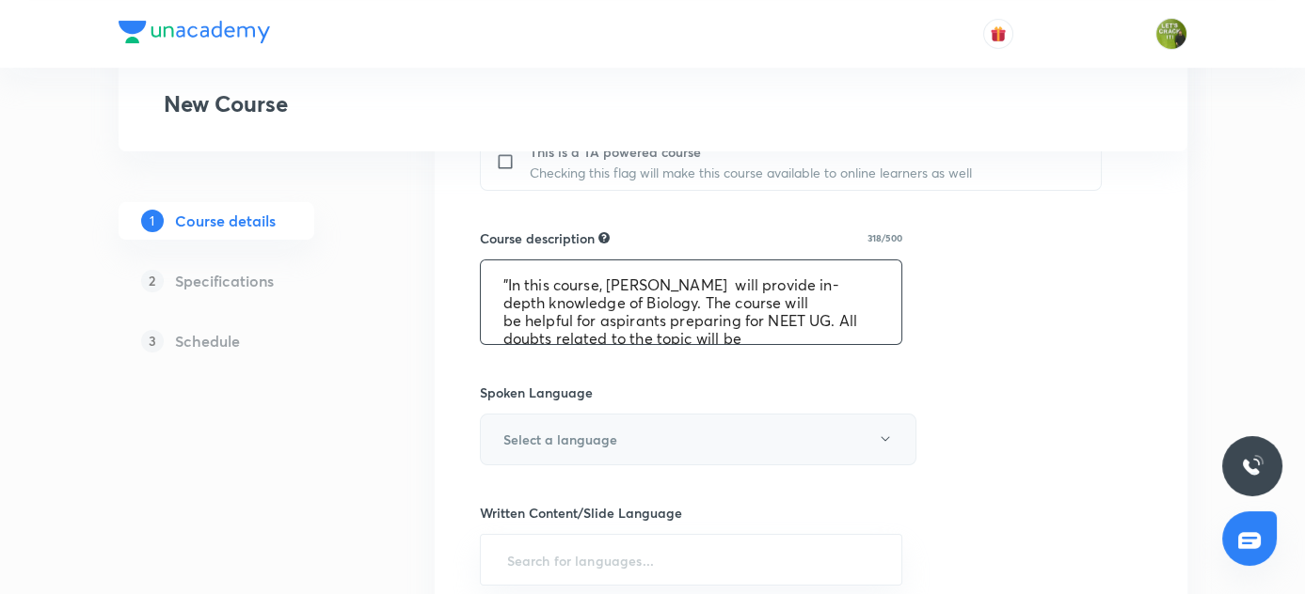
scroll to position [941, 0]
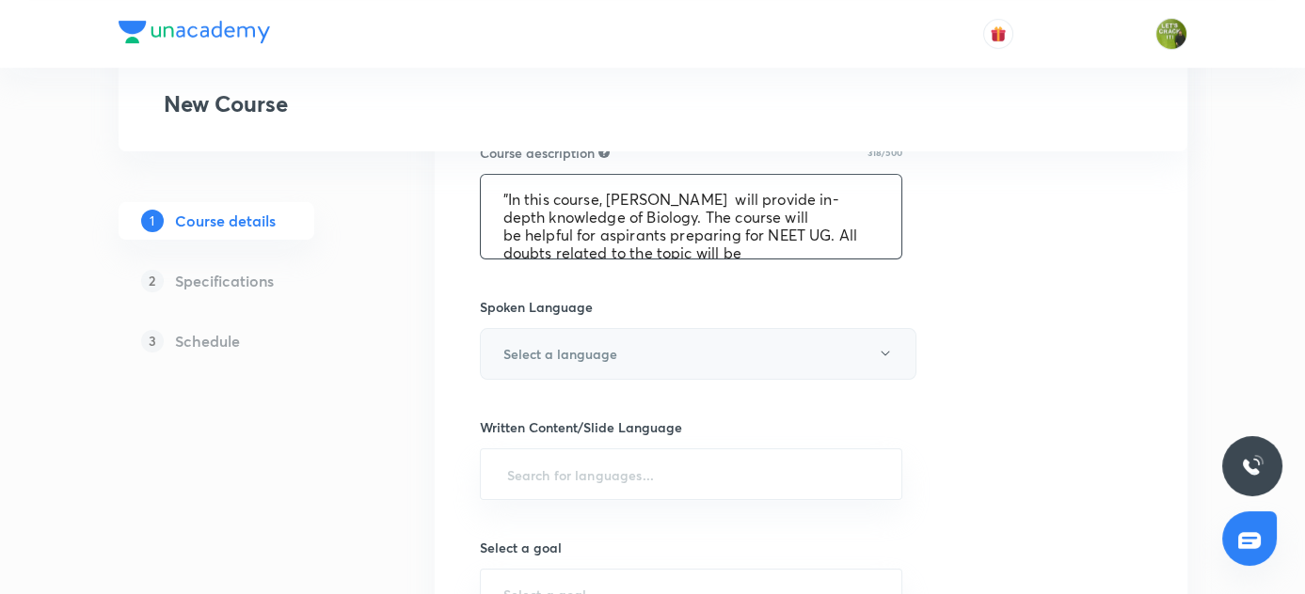
type textarea ""In this course, [PERSON_NAME] will provide in-depth knowledge of Biology. The …"
click at [887, 346] on icon "button" at bounding box center [885, 353] width 15 height 15
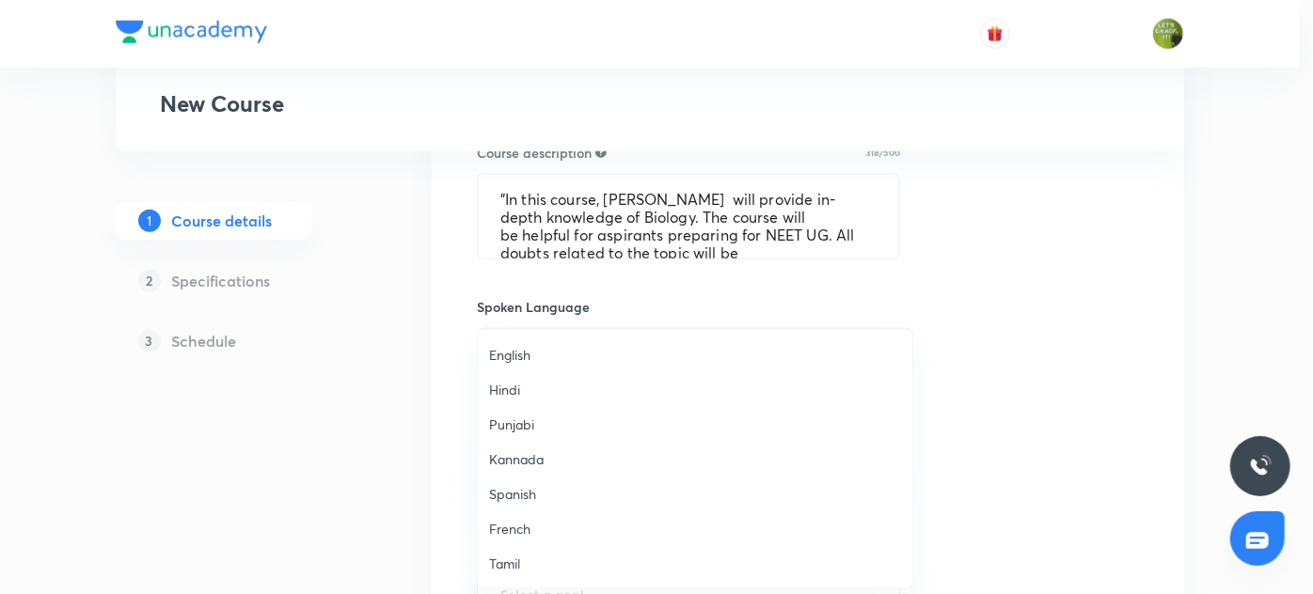
click at [559, 357] on span "English" at bounding box center [695, 355] width 412 height 20
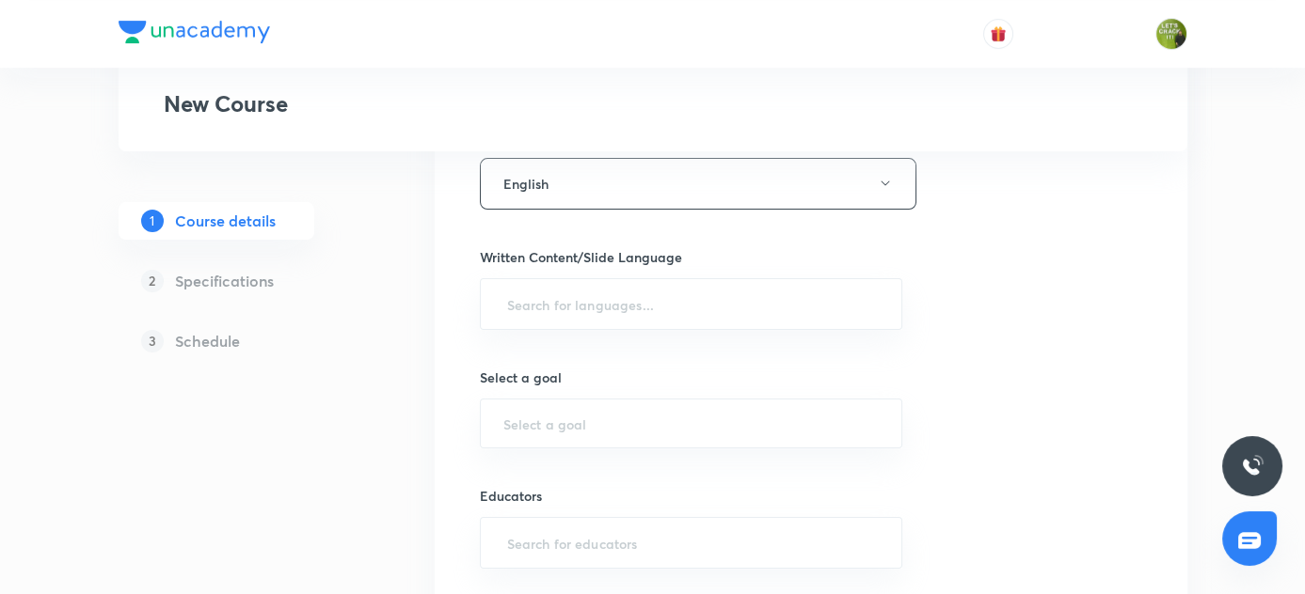
scroll to position [1111, 0]
click at [621, 288] on input "text" at bounding box center [691, 304] width 376 height 35
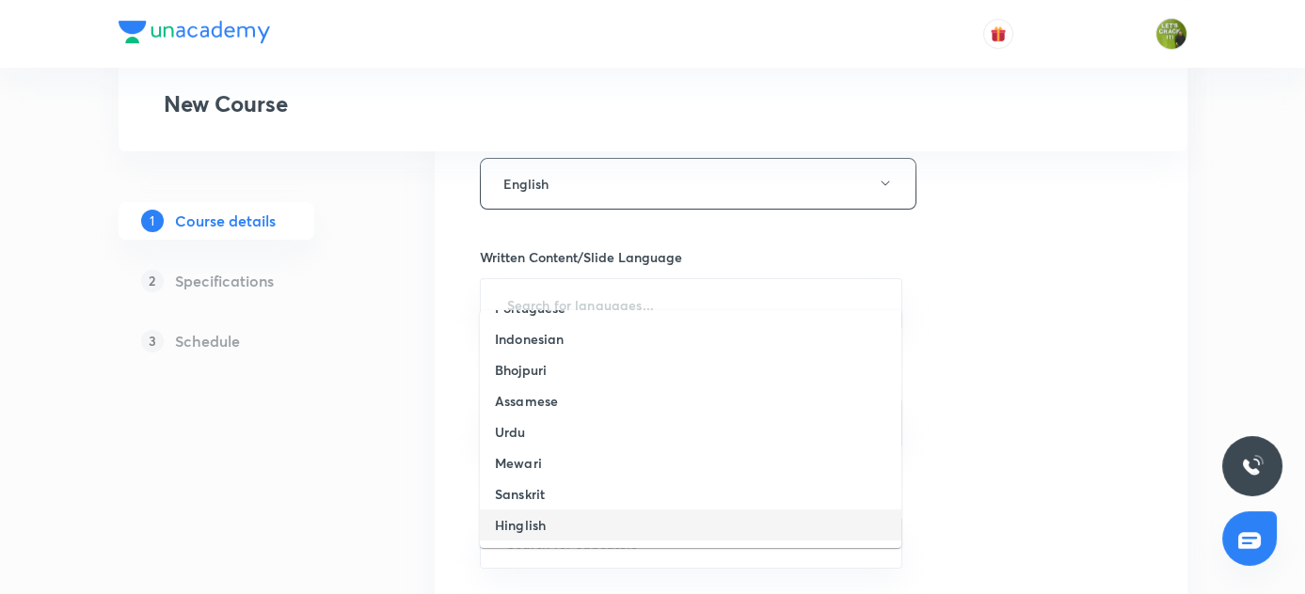
click at [543, 518] on h6 "Hinglish" at bounding box center [520, 525] width 51 height 20
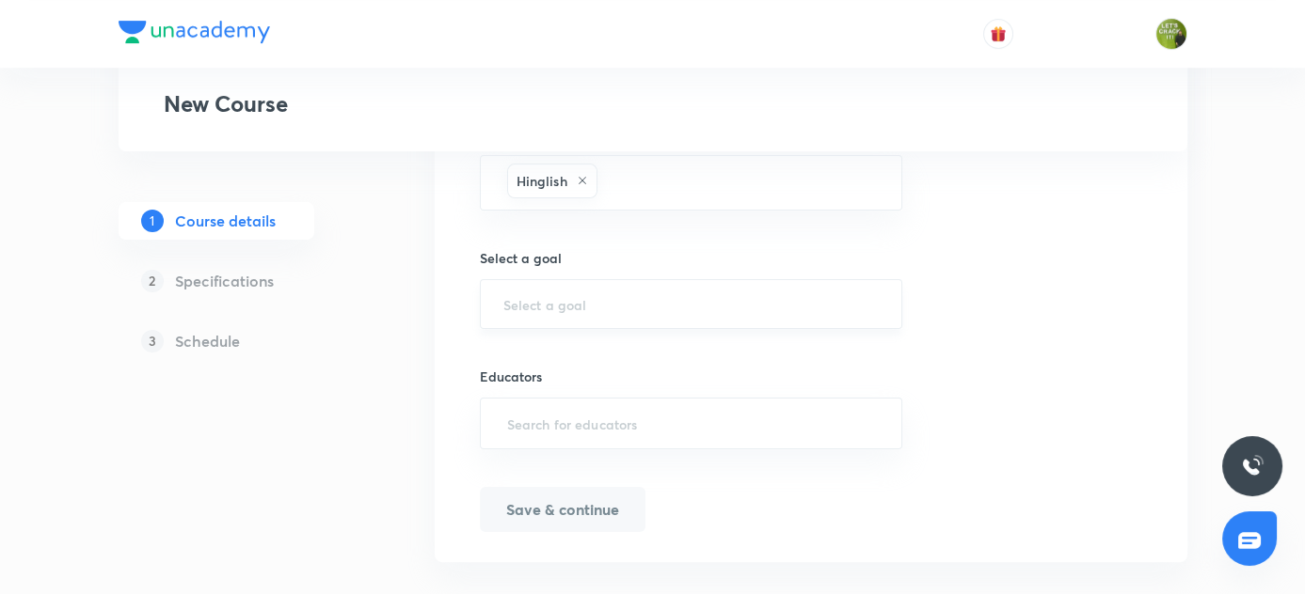
scroll to position [1237, 0]
click at [581, 293] on input "text" at bounding box center [691, 302] width 376 height 18
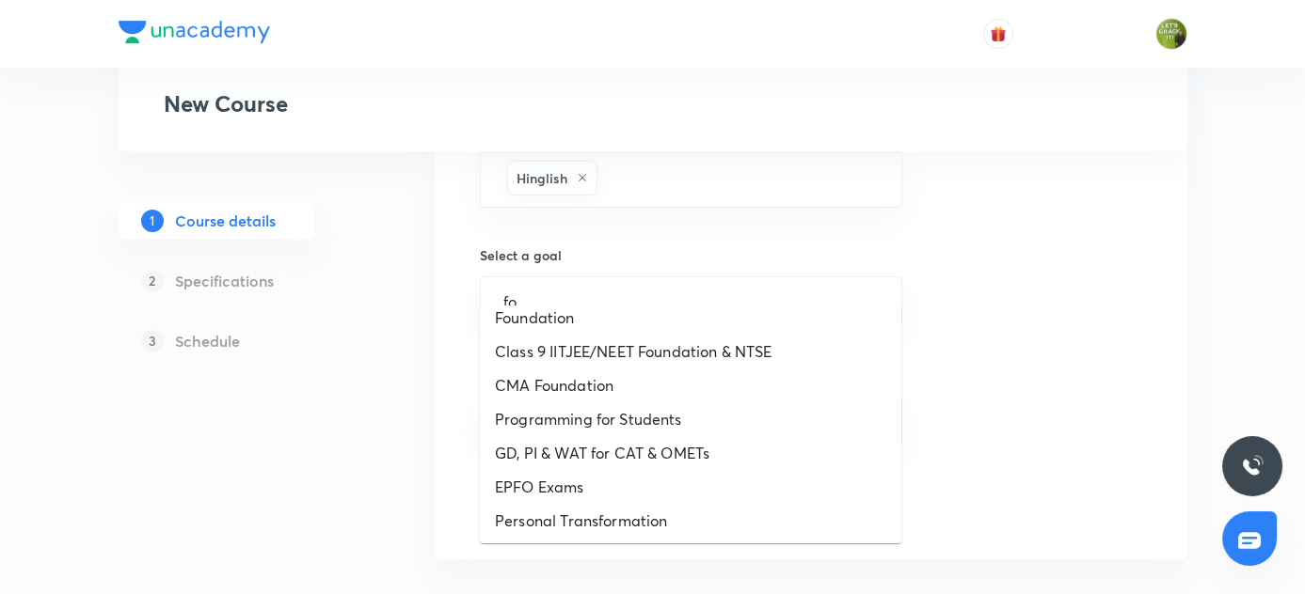
scroll to position [0, 0]
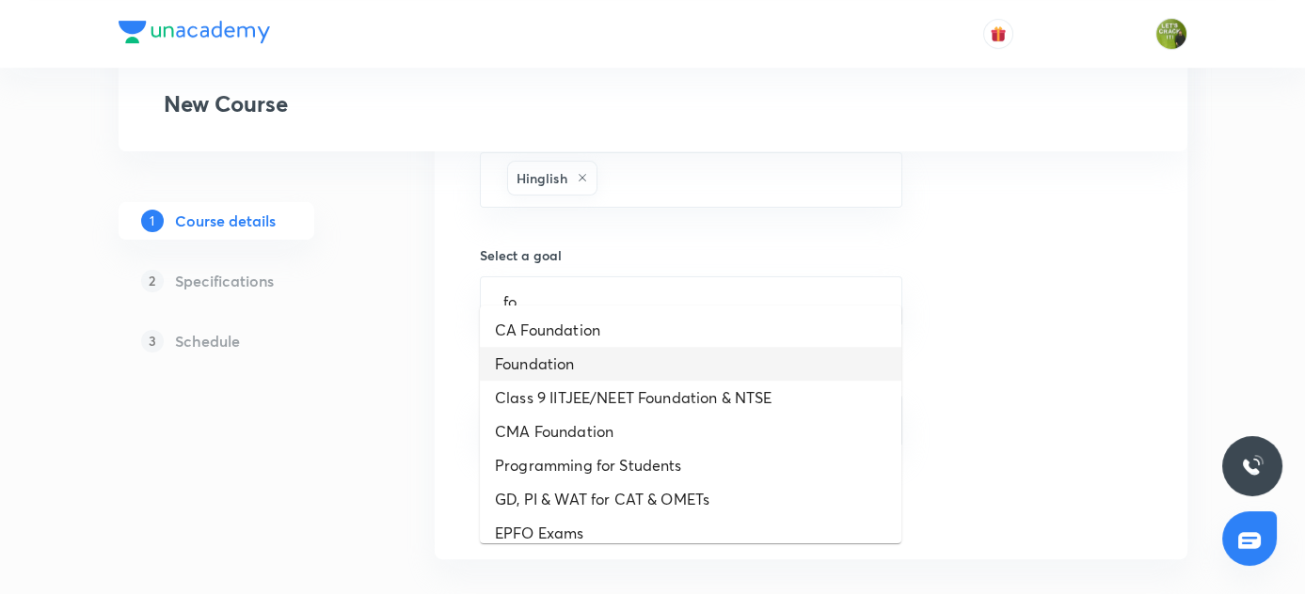
click at [557, 360] on li "Foundation" at bounding box center [690, 364] width 421 height 34
type input "Foundation"
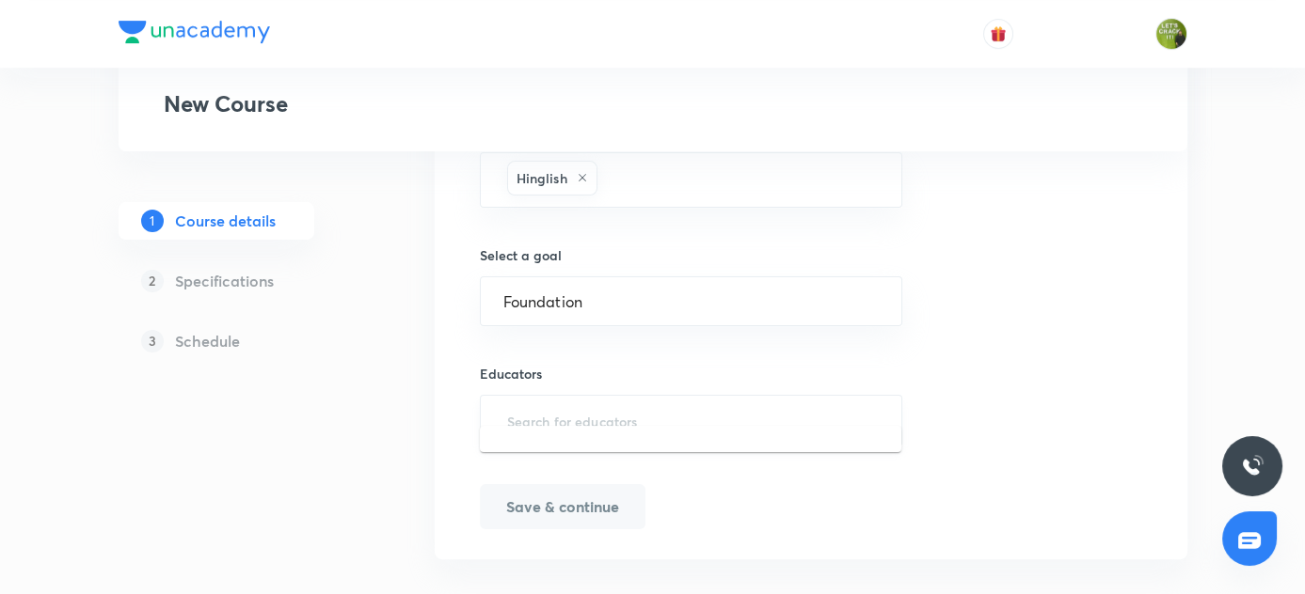
click at [609, 403] on input "text" at bounding box center [691, 420] width 376 height 35
click at [575, 403] on input "text" at bounding box center [691, 420] width 376 height 35
paste input "unacademy-user-JOJBTV510A49"
type input "unacademy-user-JOJBTV510A49"
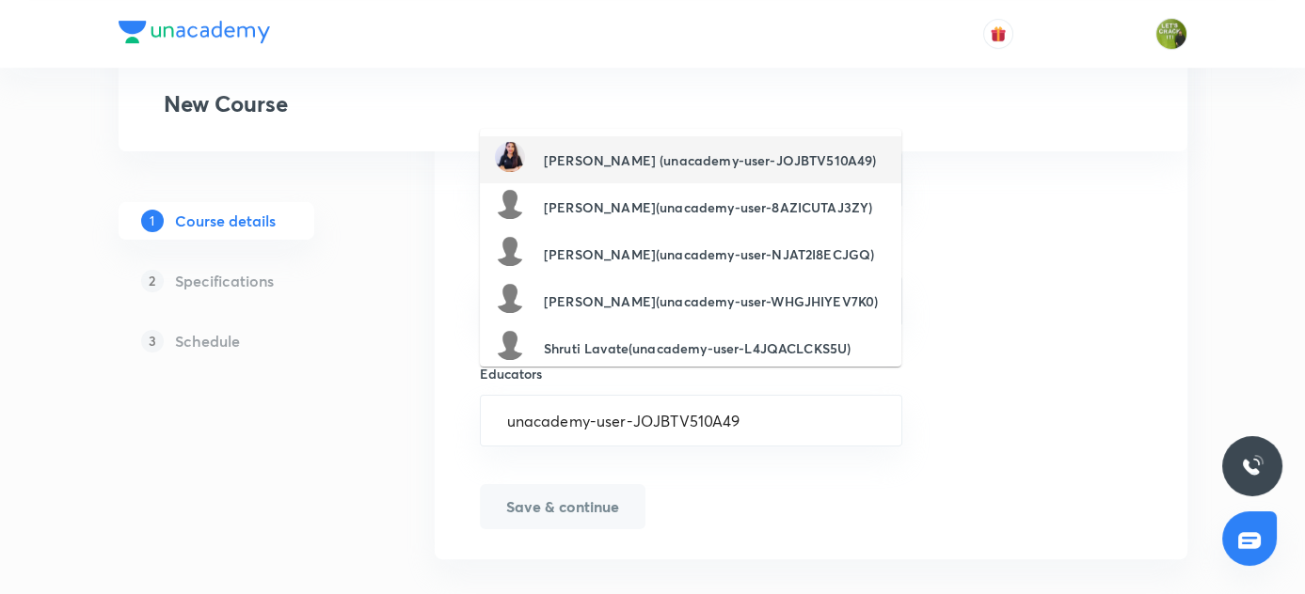
click at [595, 160] on h6 "Julie (unacademy-user-JOJBTV510A49)" at bounding box center [710, 160] width 332 height 20
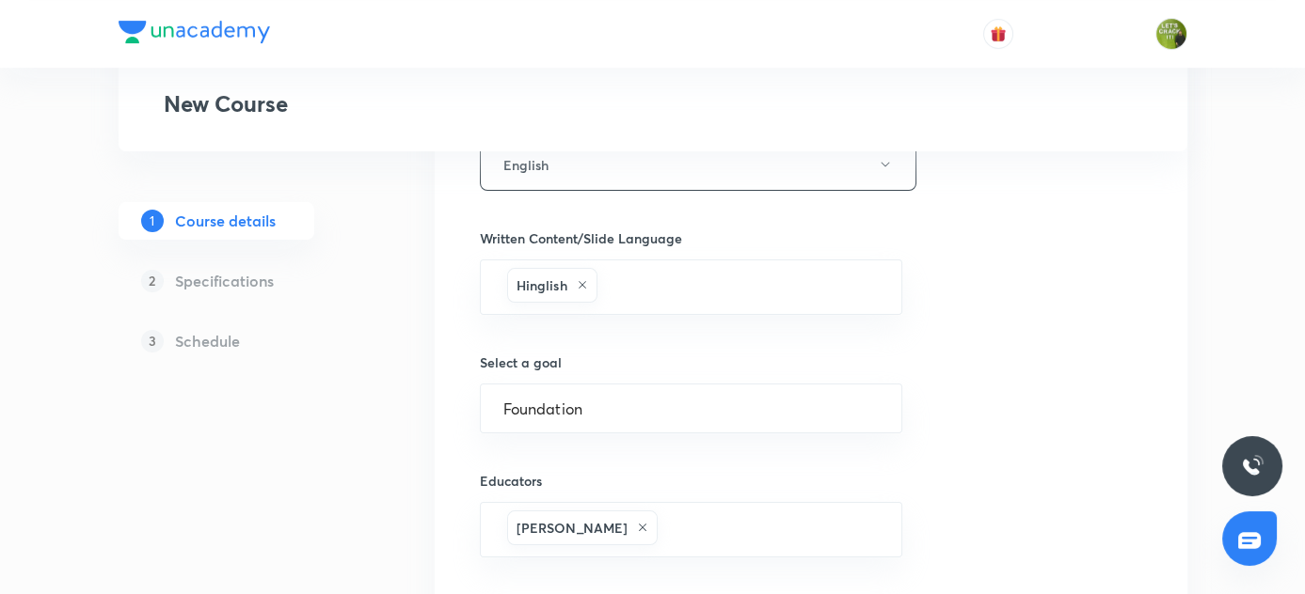
scroll to position [1240, 0]
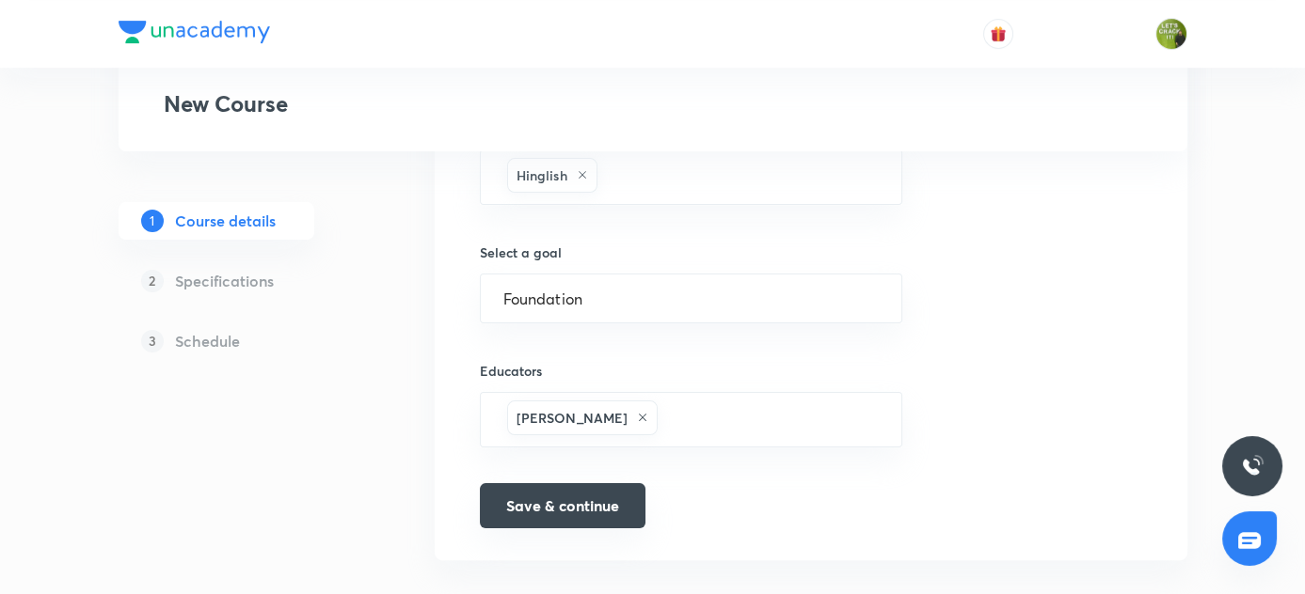
click at [580, 492] on button "Save & continue" at bounding box center [563, 505] width 166 height 45
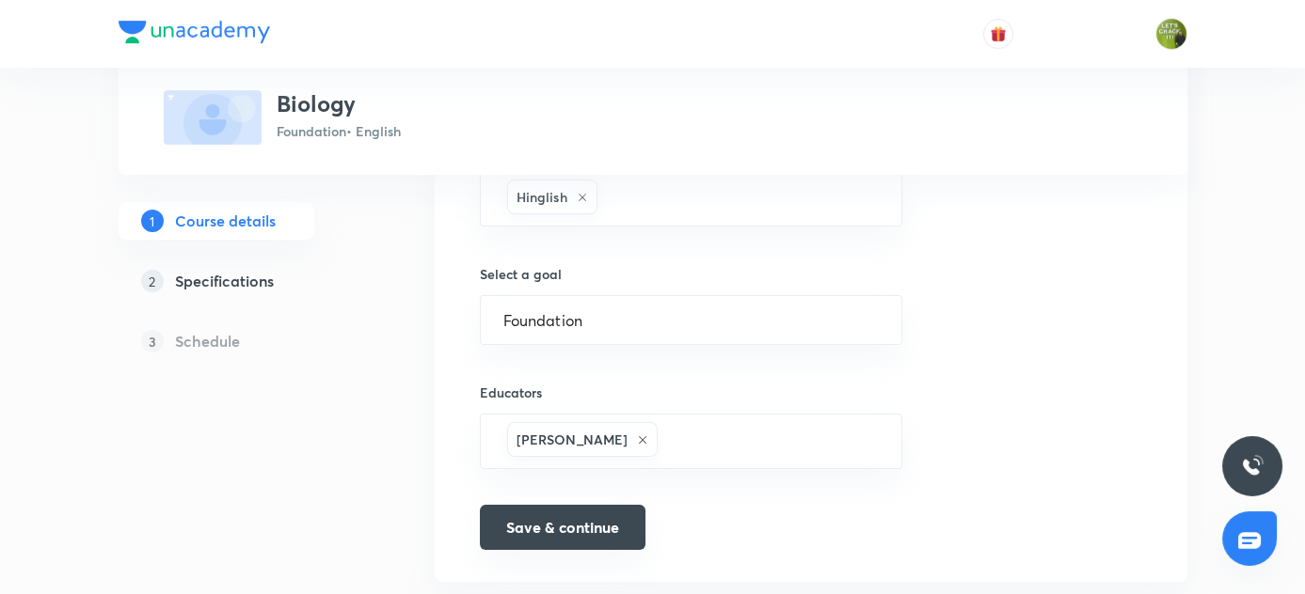
scroll to position [1262, 0]
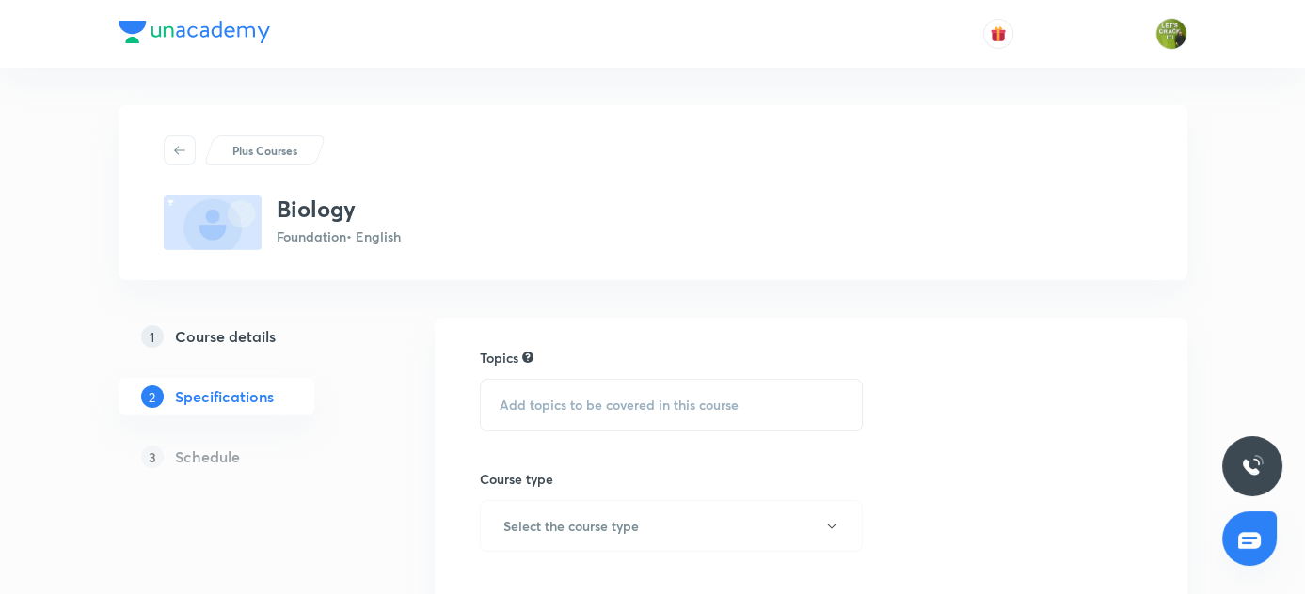
scroll to position [170, 0]
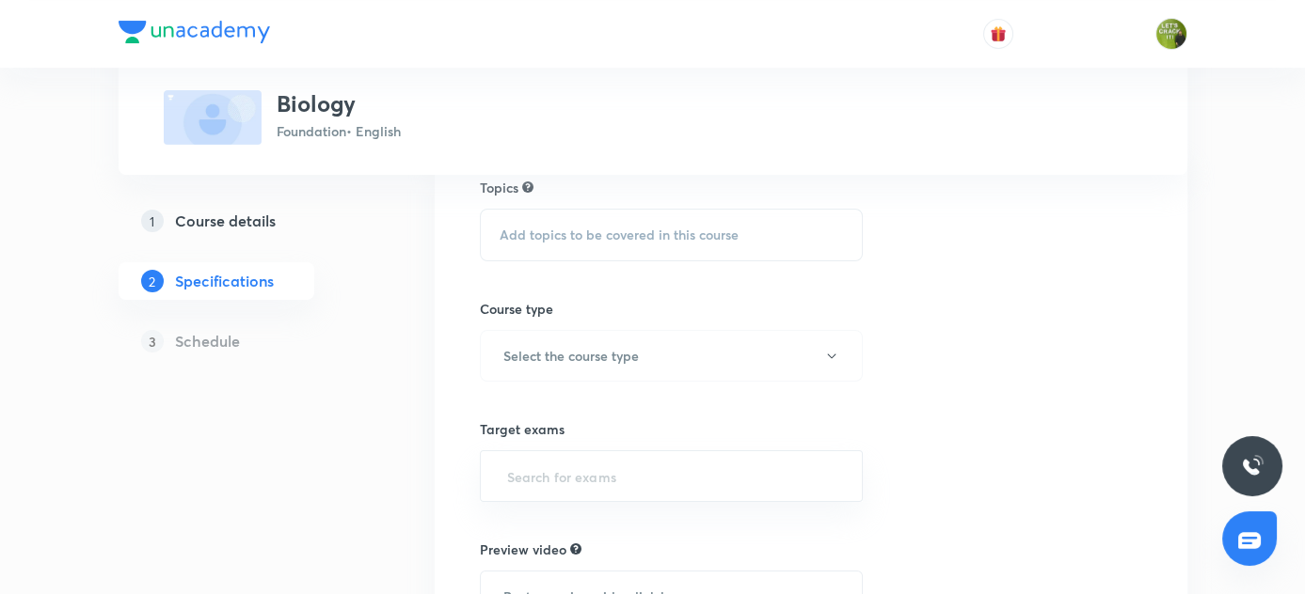
click at [579, 230] on span "Add topics to be covered in this course" at bounding box center [618, 235] width 239 height 15
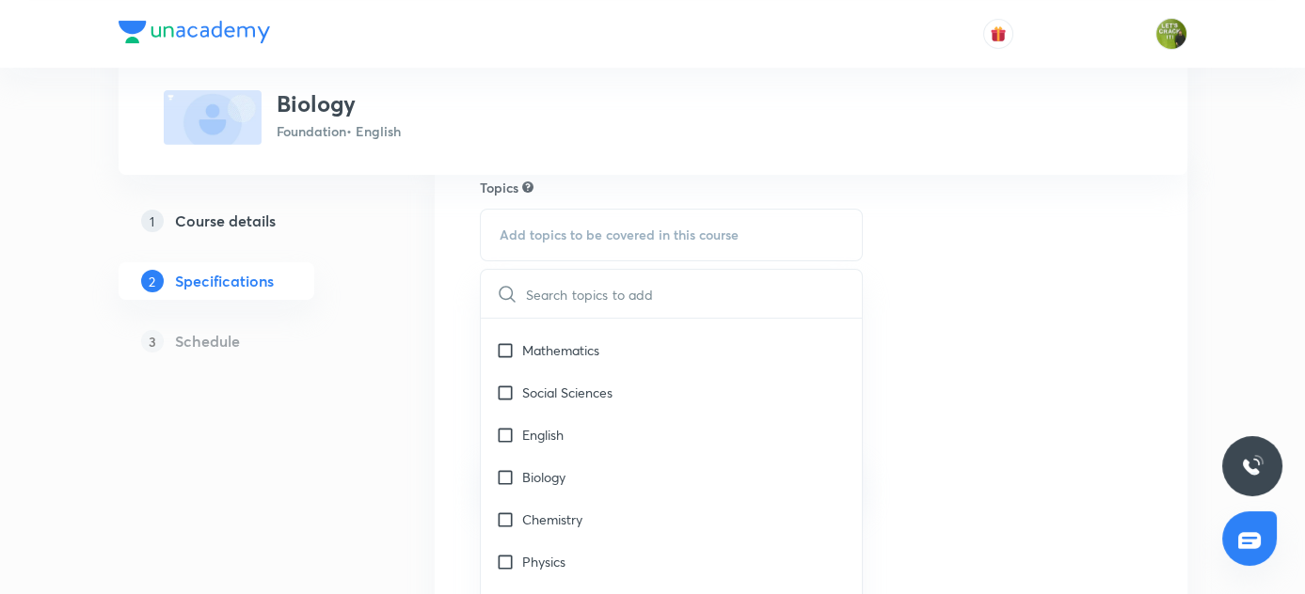
scroll to position [1710, 0]
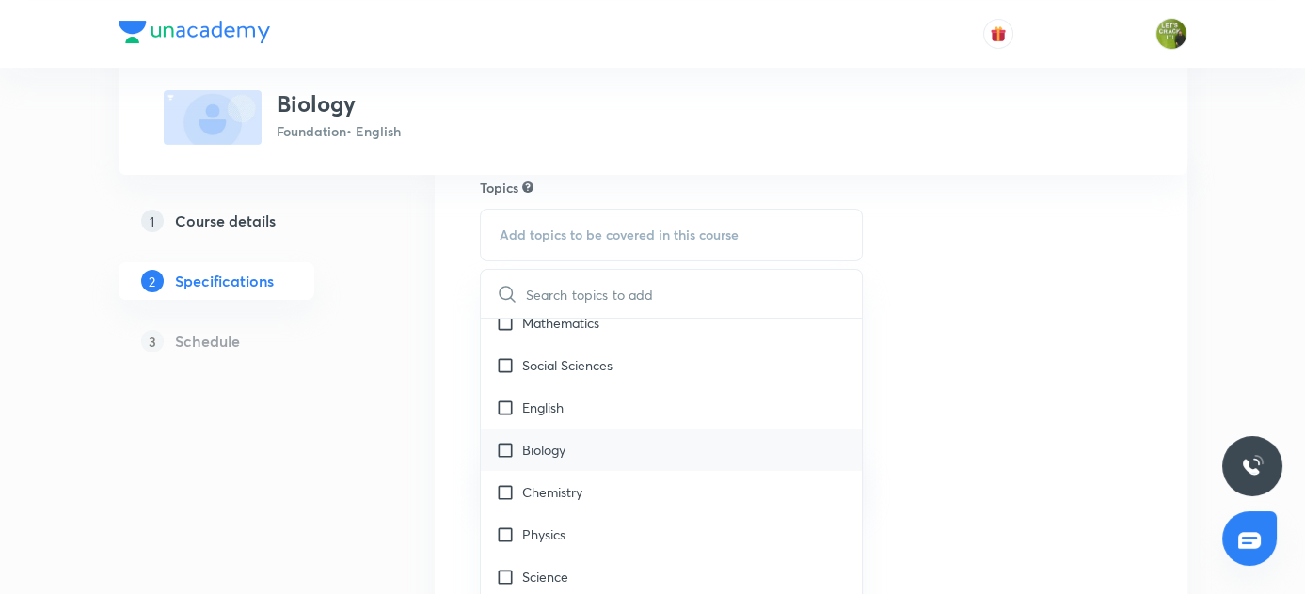
click at [504, 443] on input "checkbox" at bounding box center [509, 450] width 26 height 20
checkbox input "true"
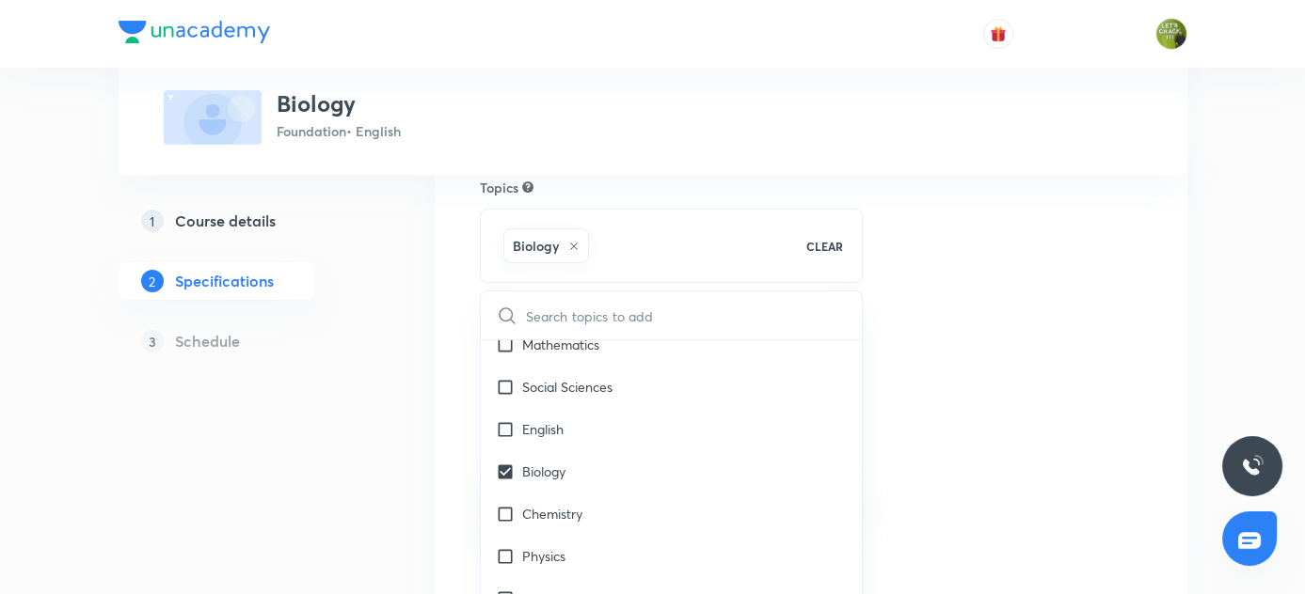
click at [377, 432] on div "Plus Courses Biology Foundation • English 1 Course details 2 Specifications 3 S…" at bounding box center [653, 406] width 1068 height 943
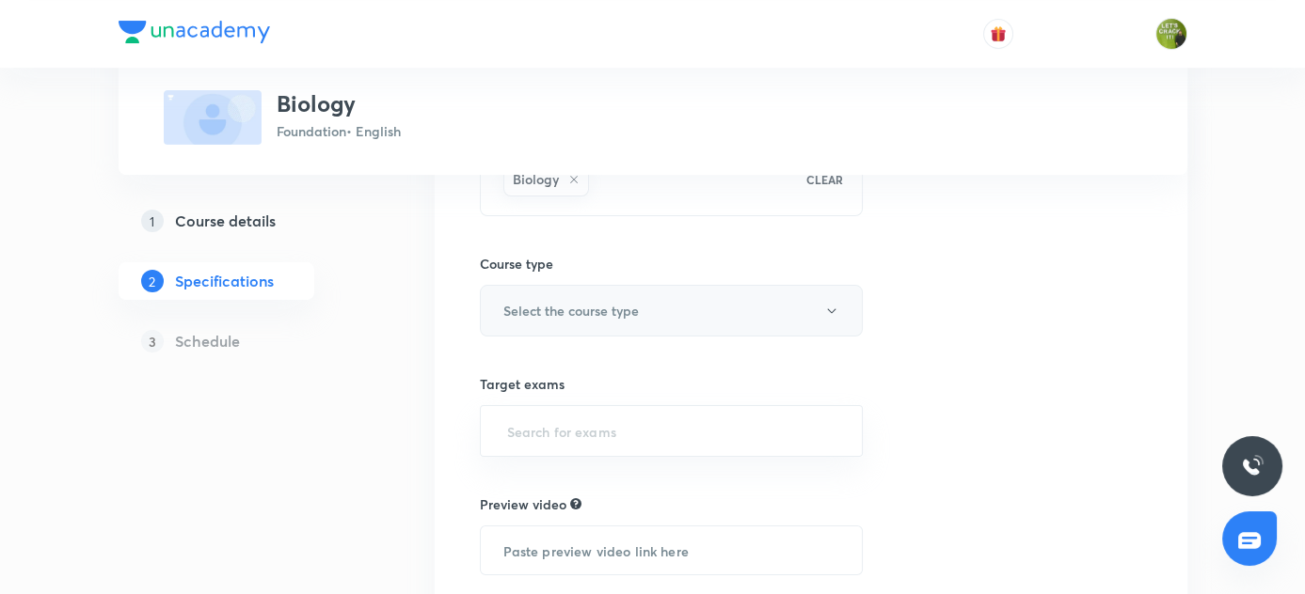
scroll to position [256, 0]
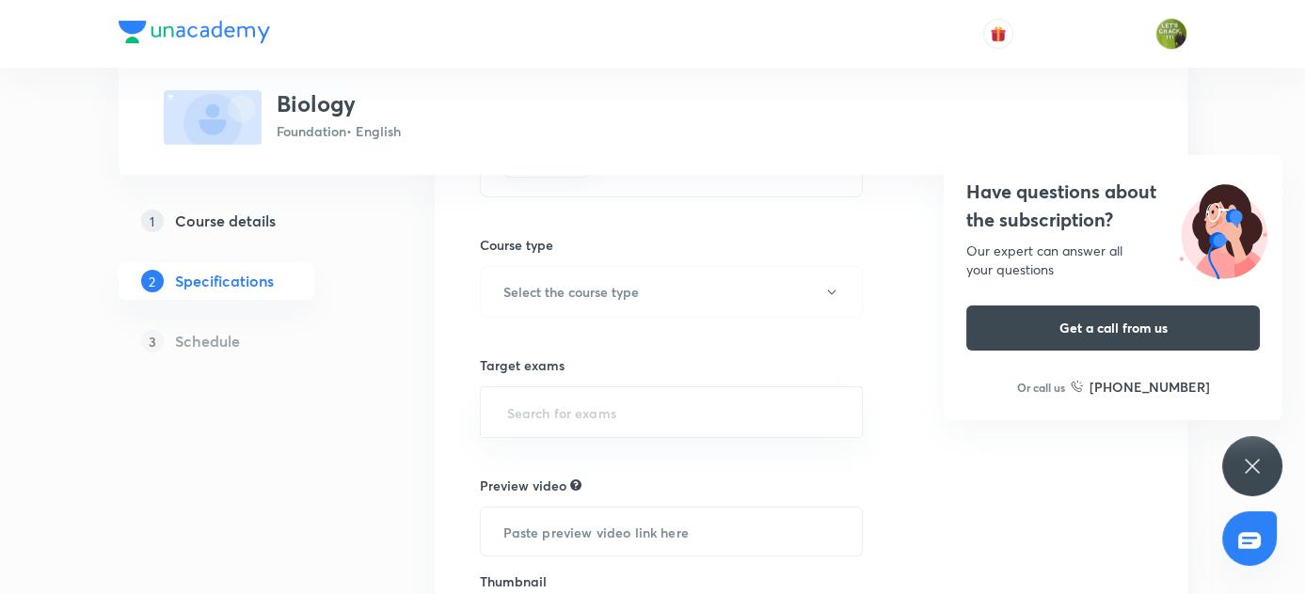
click at [1258, 456] on icon at bounding box center [1252, 466] width 23 height 23
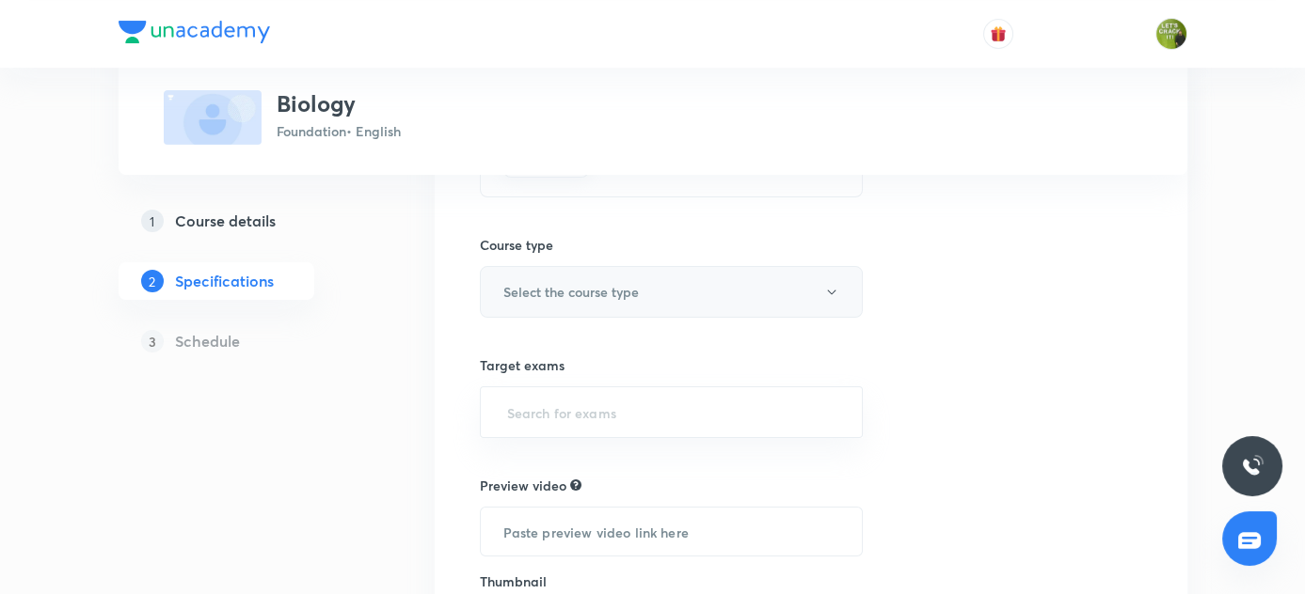
click at [830, 286] on icon "button" at bounding box center [831, 292] width 15 height 15
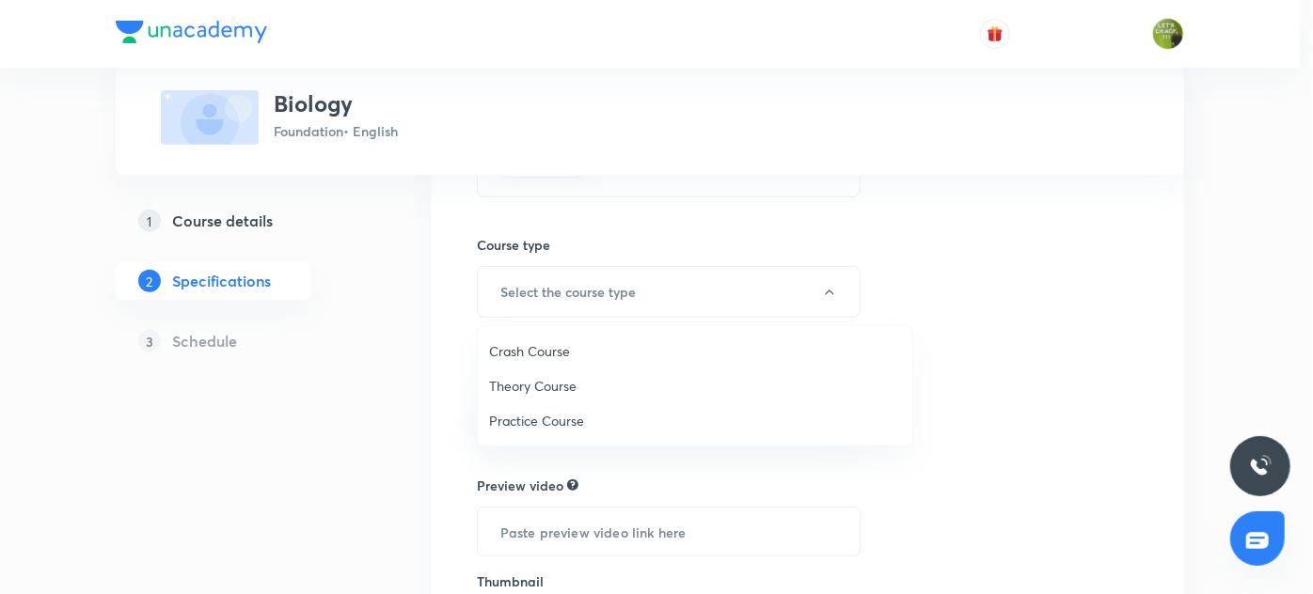
click at [539, 383] on span "Theory Course" at bounding box center [695, 386] width 412 height 20
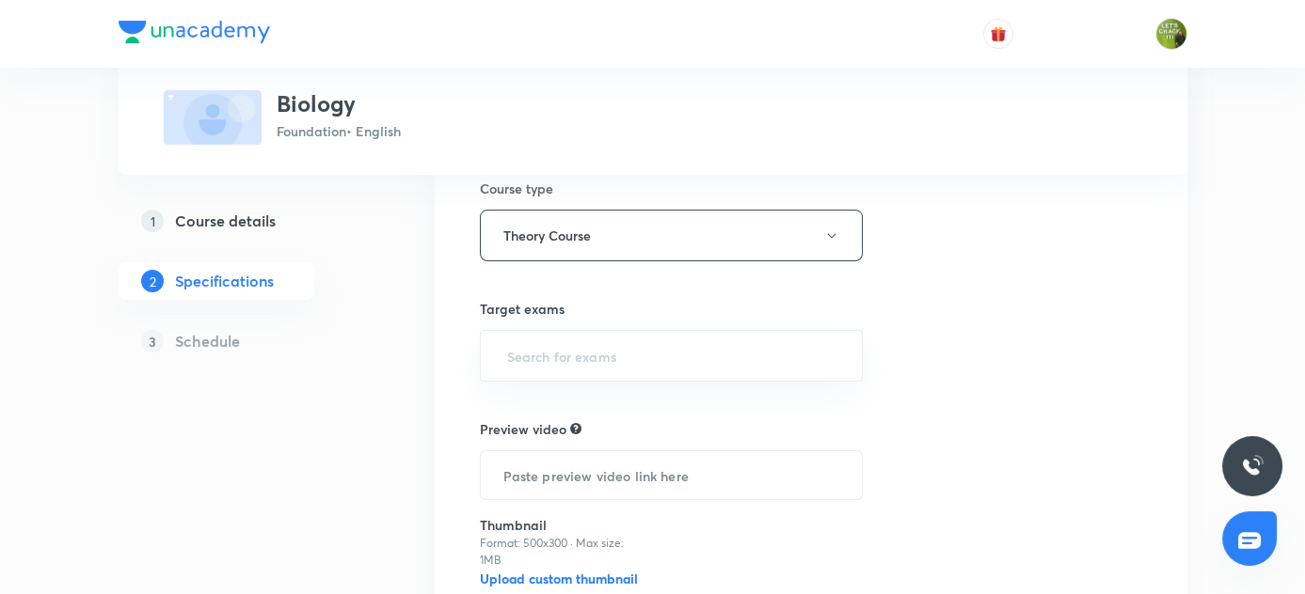
scroll to position [341, 0]
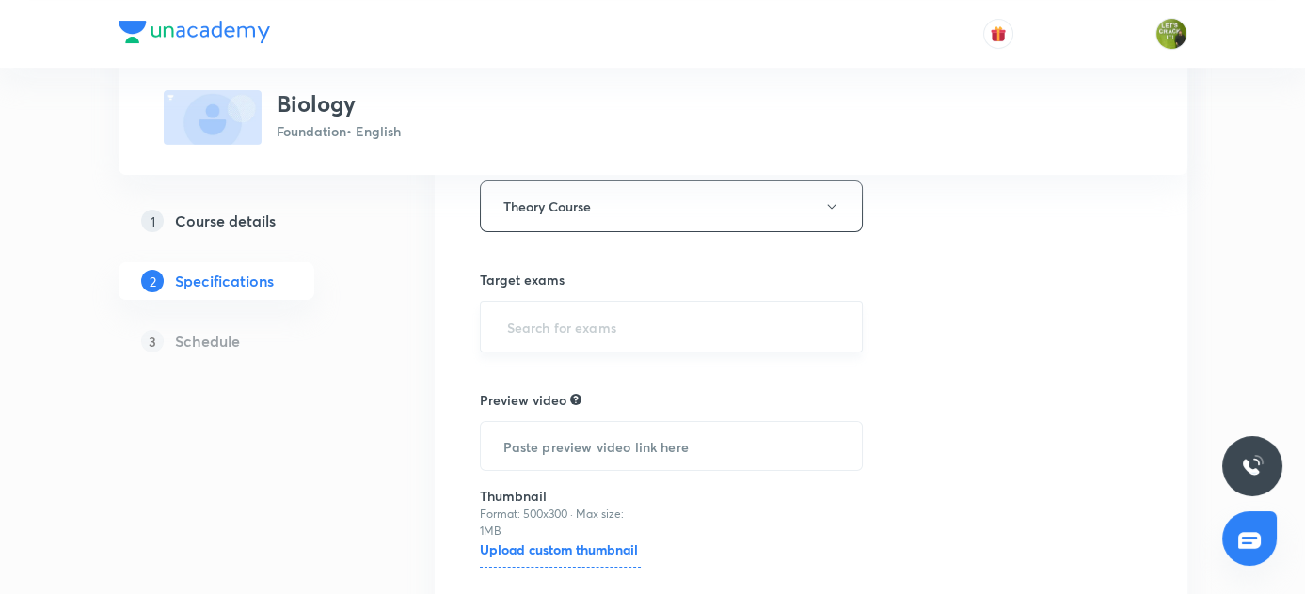
click at [613, 317] on input "text" at bounding box center [671, 326] width 337 height 35
type input "foun"
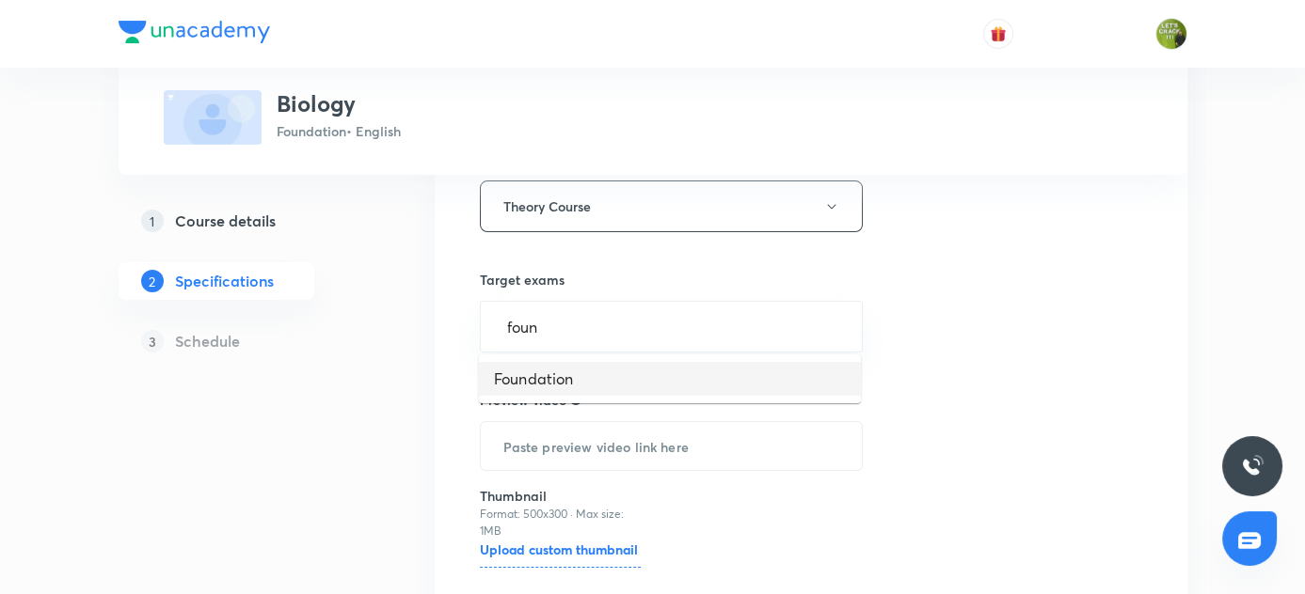
click at [537, 377] on li "Foundation" at bounding box center [670, 379] width 382 height 34
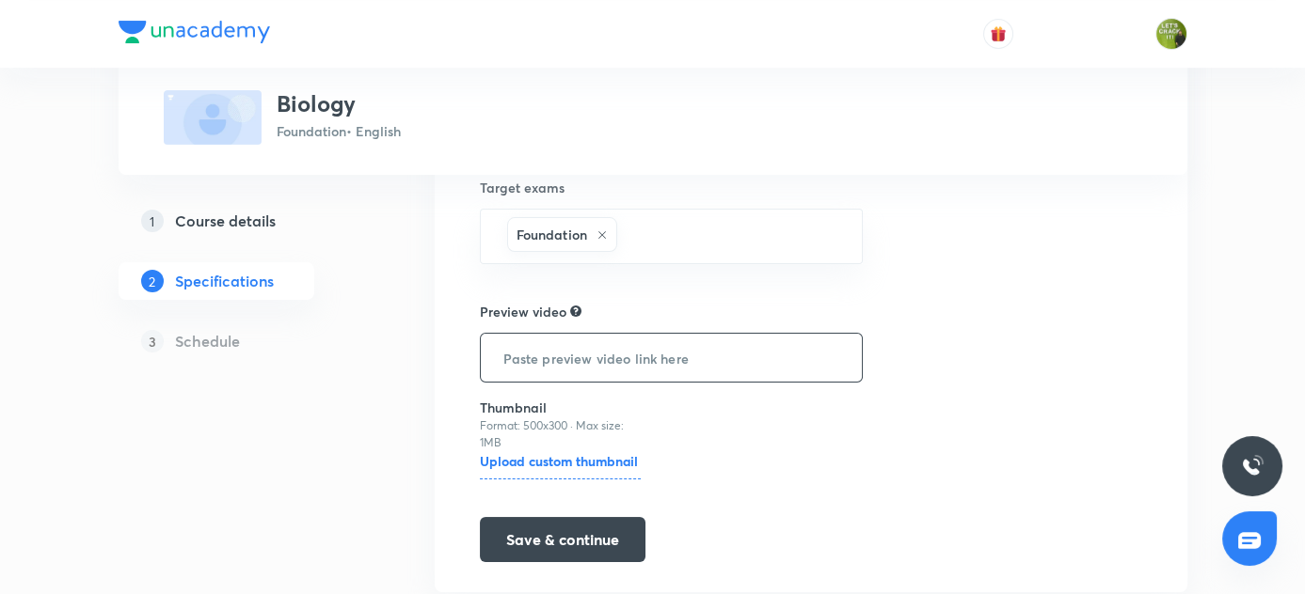
scroll to position [488, 0]
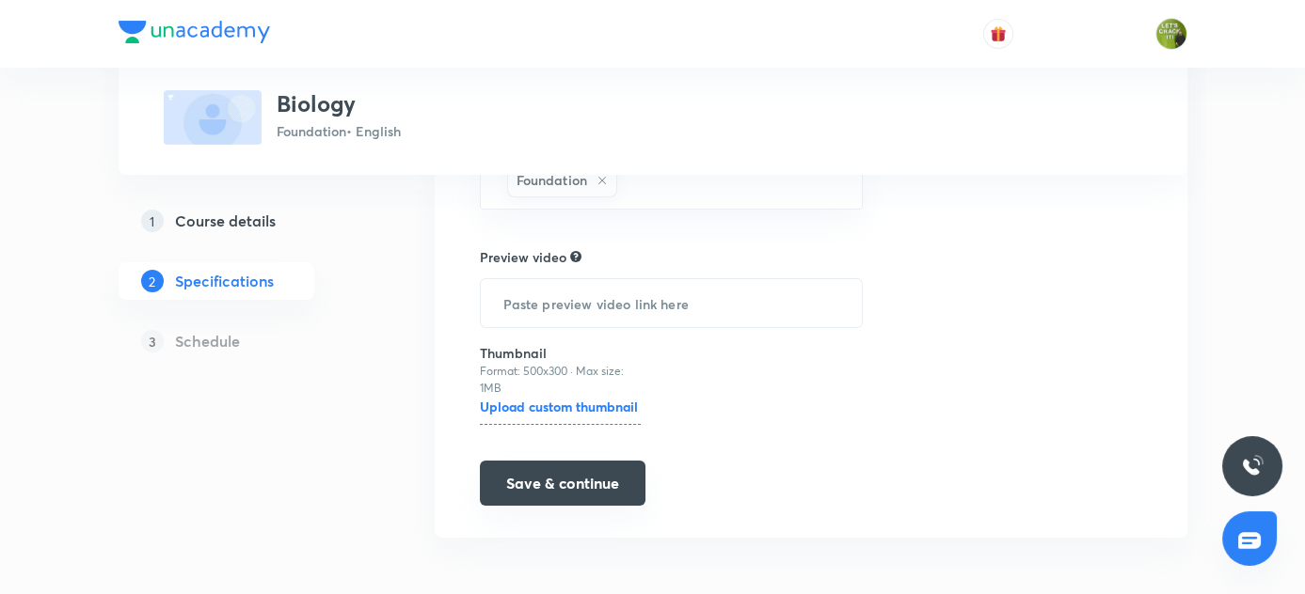
click at [564, 481] on button "Save & continue" at bounding box center [563, 483] width 166 height 45
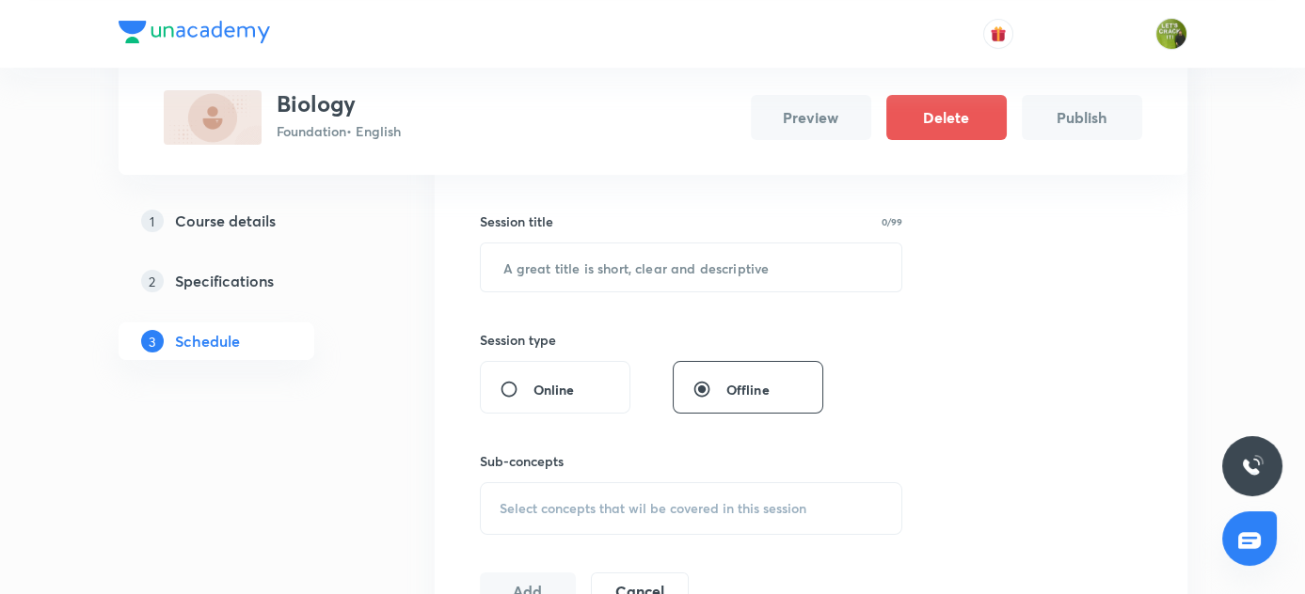
scroll to position [341, 0]
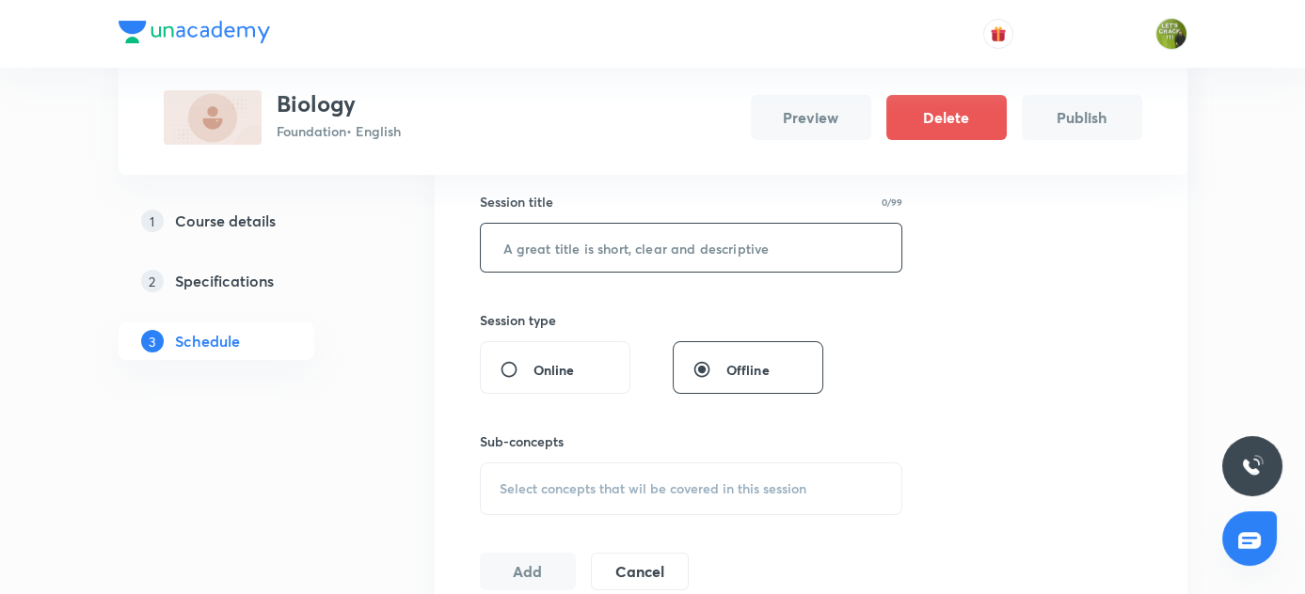
click at [594, 236] on input "text" at bounding box center [691, 248] width 421 height 48
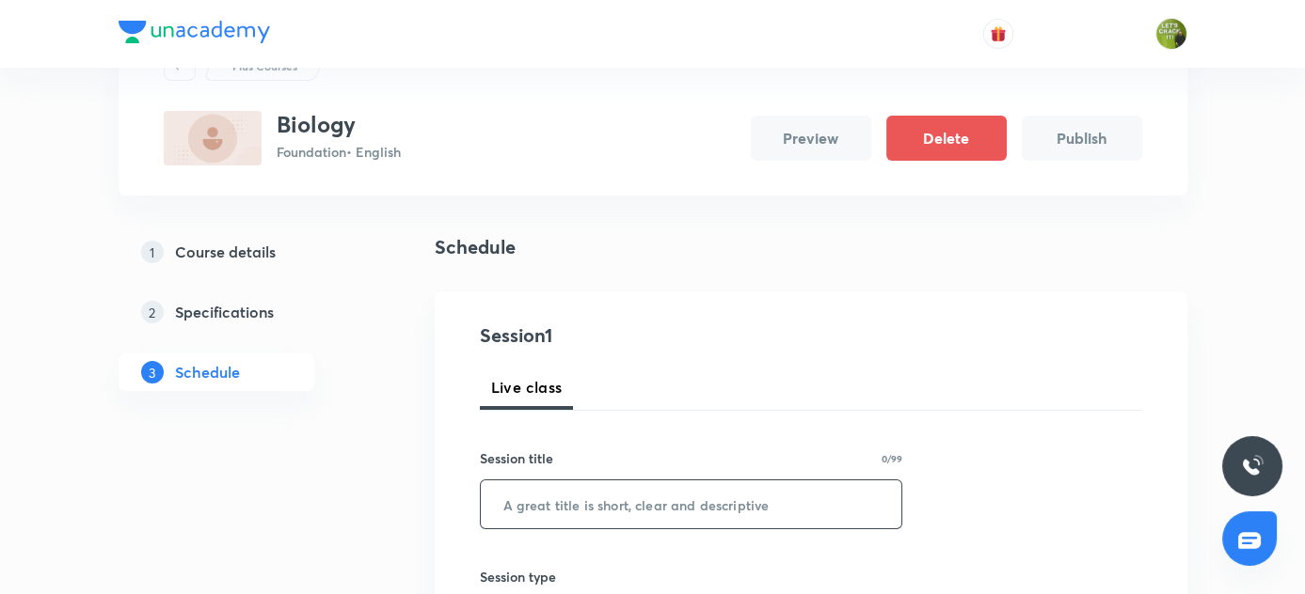
scroll to position [0, 0]
